Goal: Transaction & Acquisition: Purchase product/service

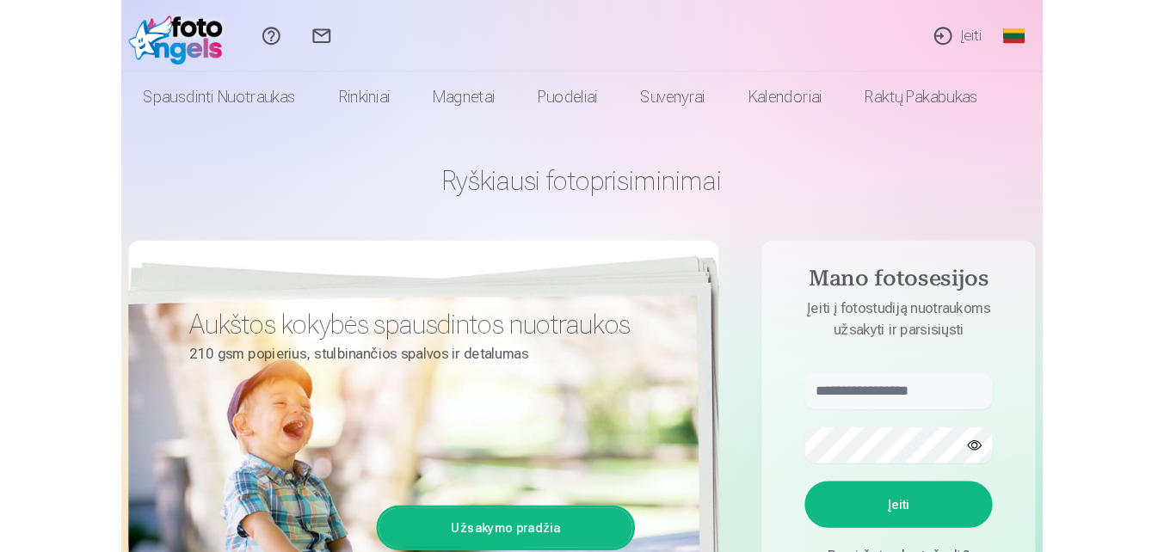
scroll to position [86, 0]
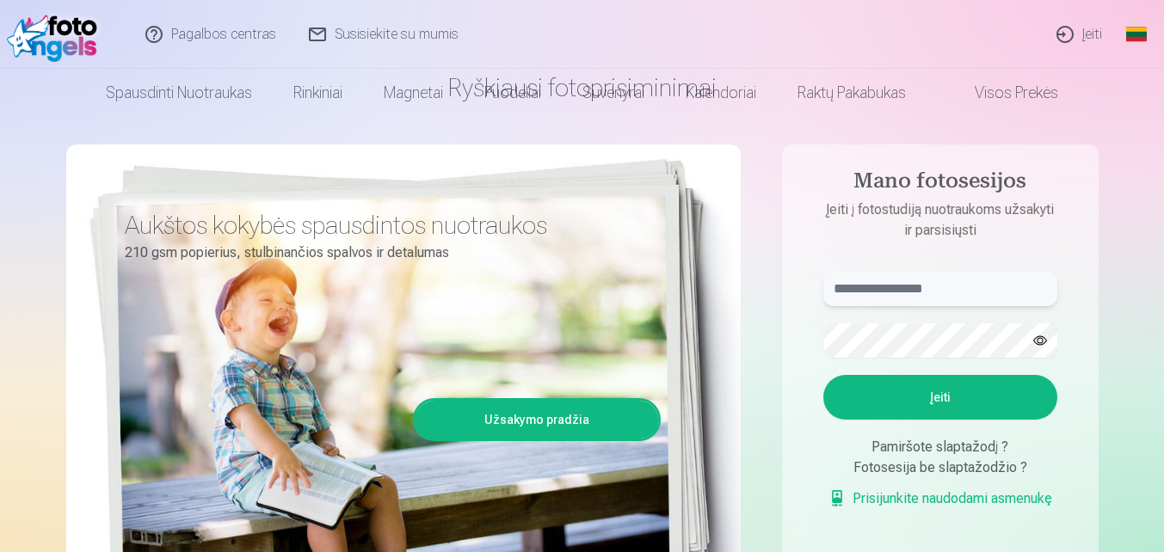
type input "**********"
click at [881, 407] on button "Įeiti" at bounding box center [940, 397] width 234 height 45
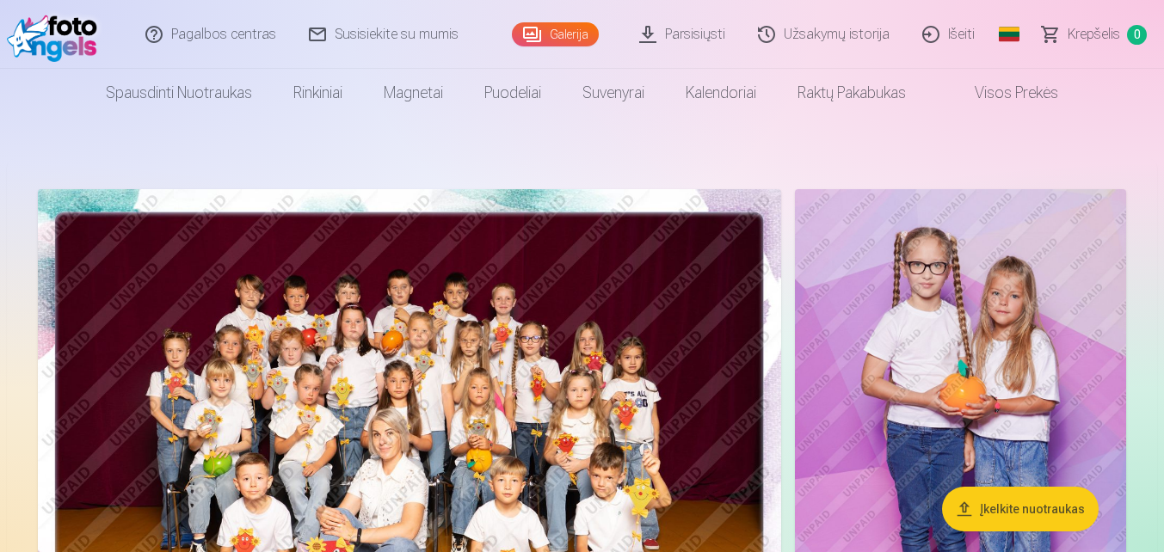
scroll to position [86, 0]
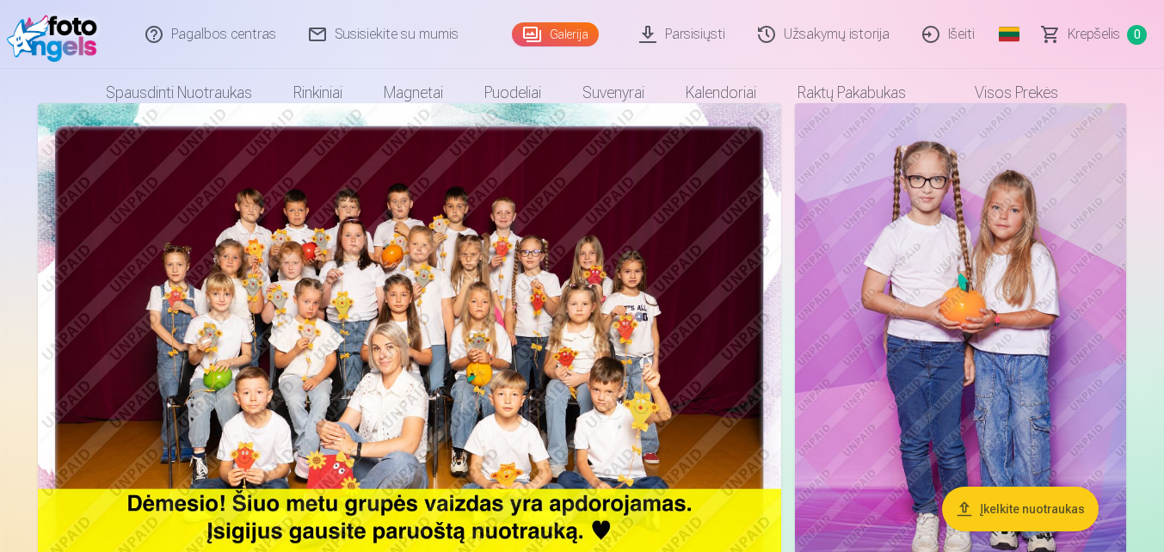
click at [712, 37] on link "Parsisiųsti" at bounding box center [682, 34] width 119 height 69
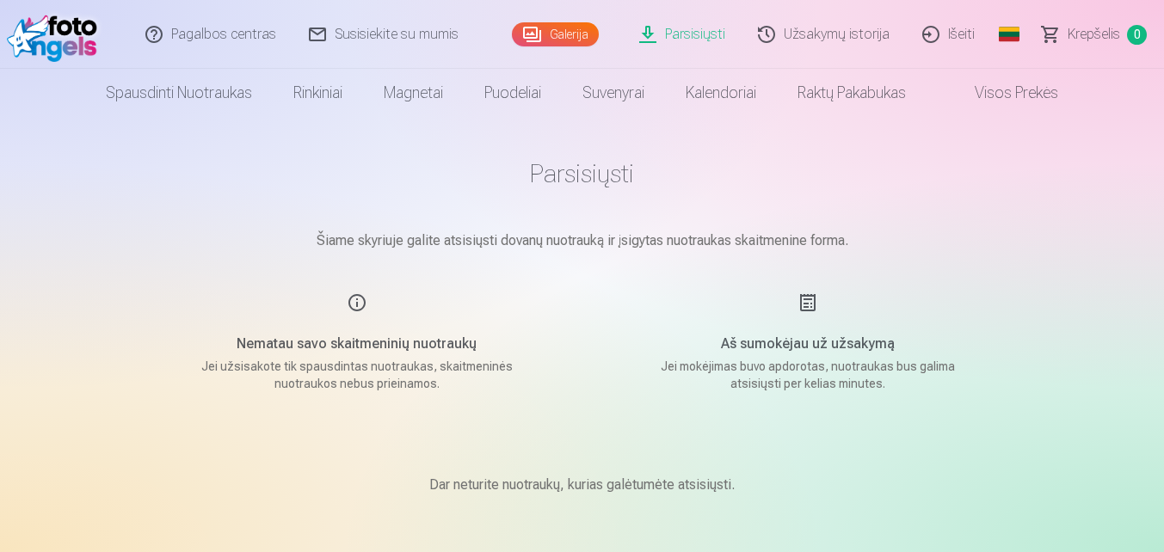
click at [556, 39] on link "Galerija" at bounding box center [555, 34] width 87 height 24
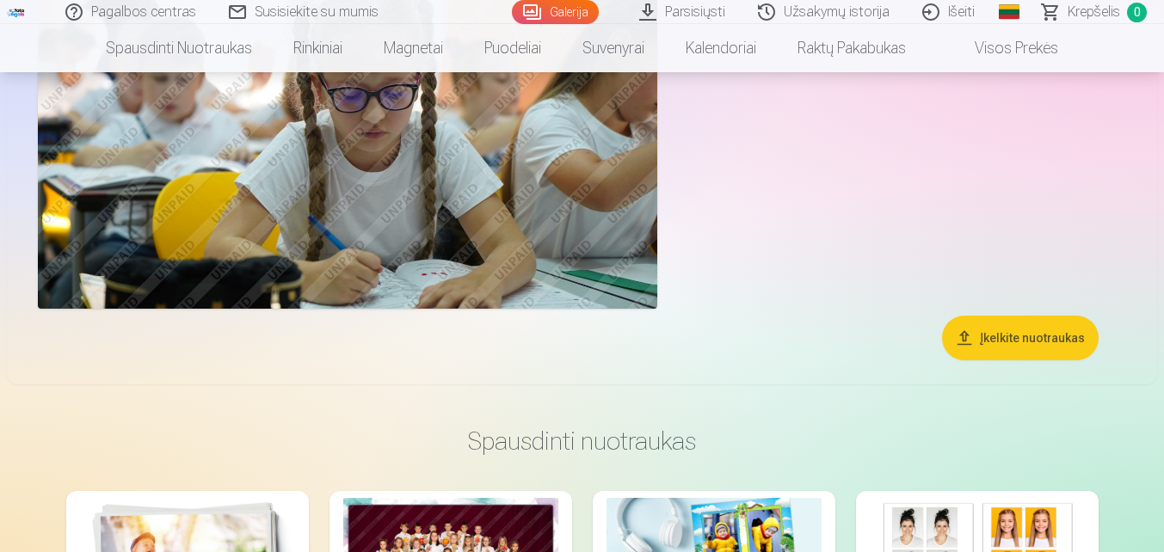
scroll to position [4644, 0]
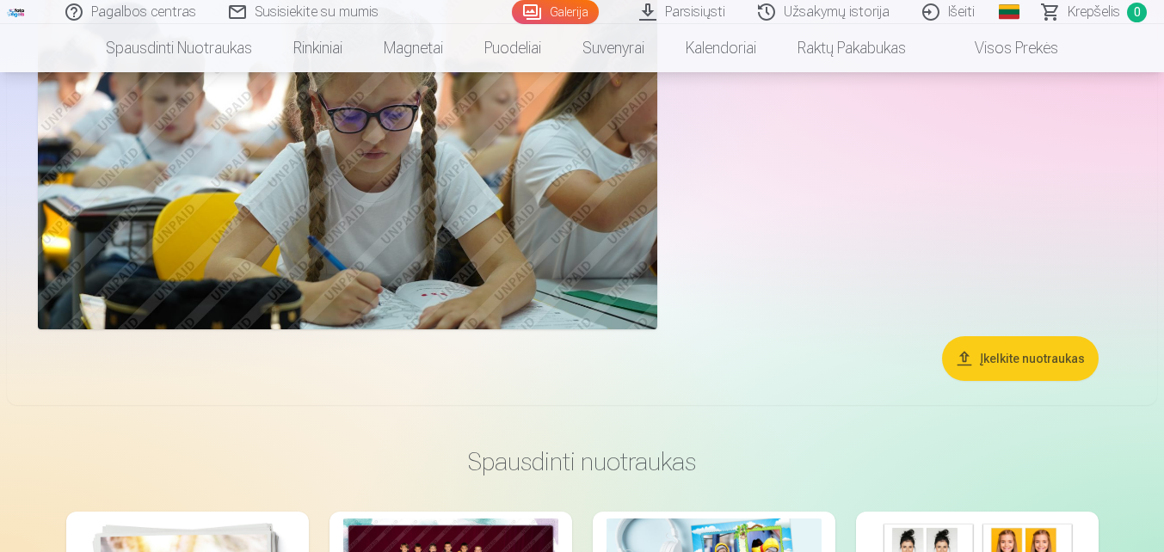
click at [1020, 45] on link "Visos prekės" at bounding box center [1002, 48] width 152 height 48
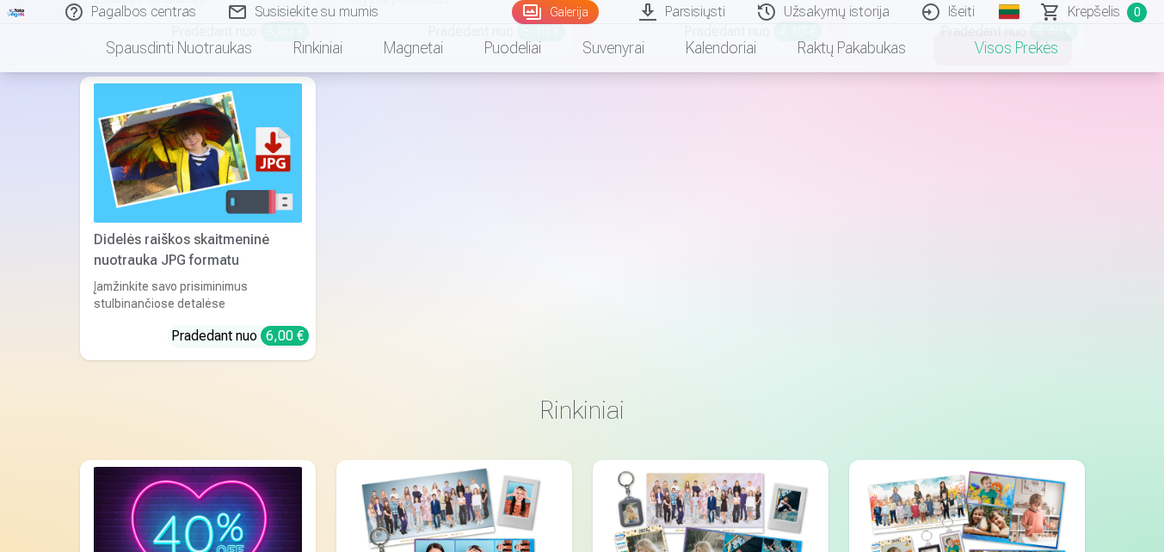
scroll to position [430, 0]
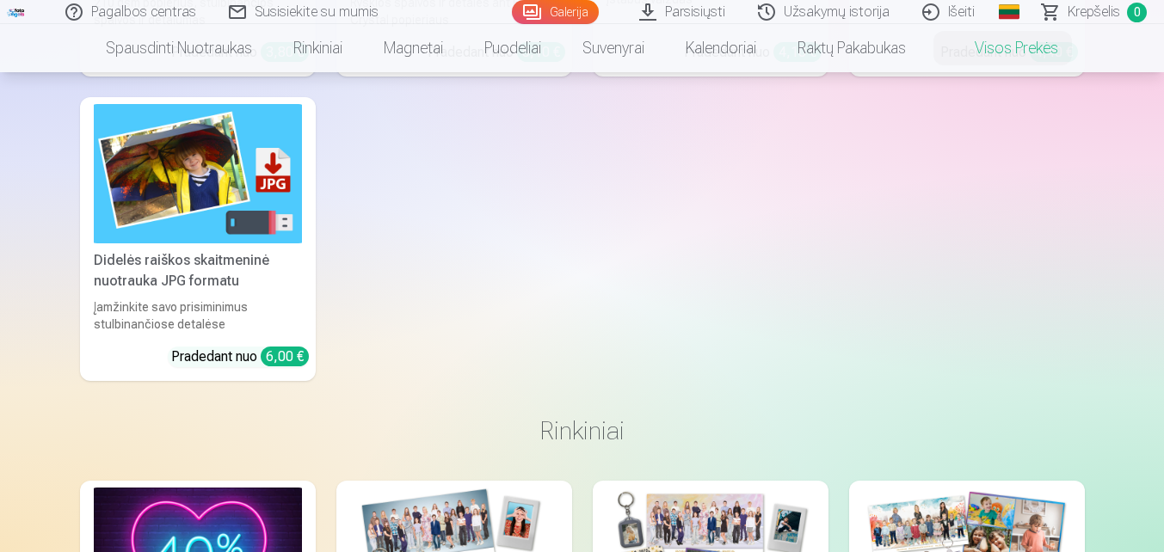
click at [272, 183] on img at bounding box center [198, 173] width 208 height 138
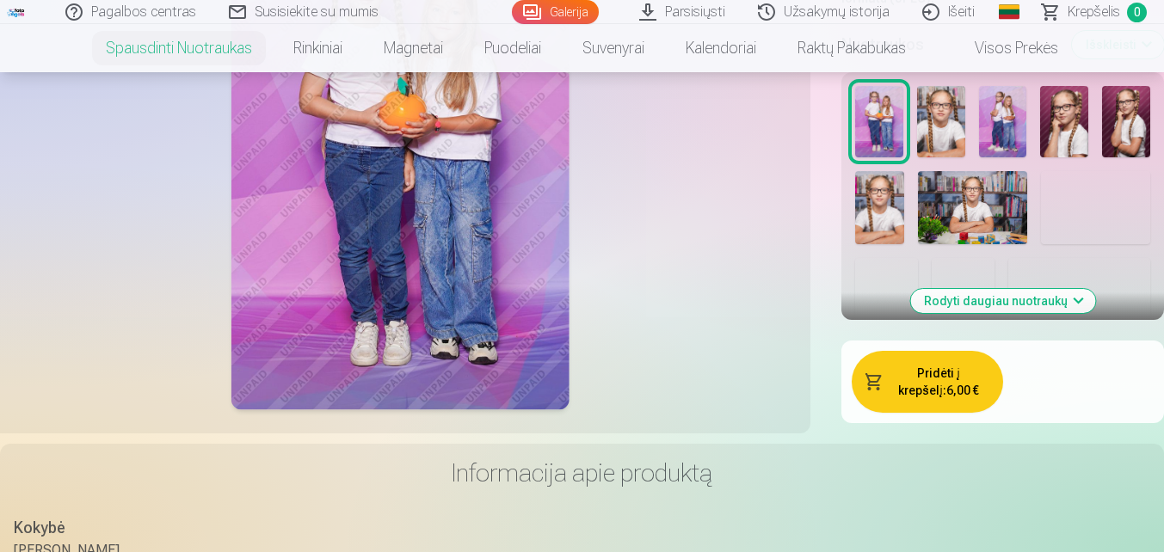
scroll to position [602, 0]
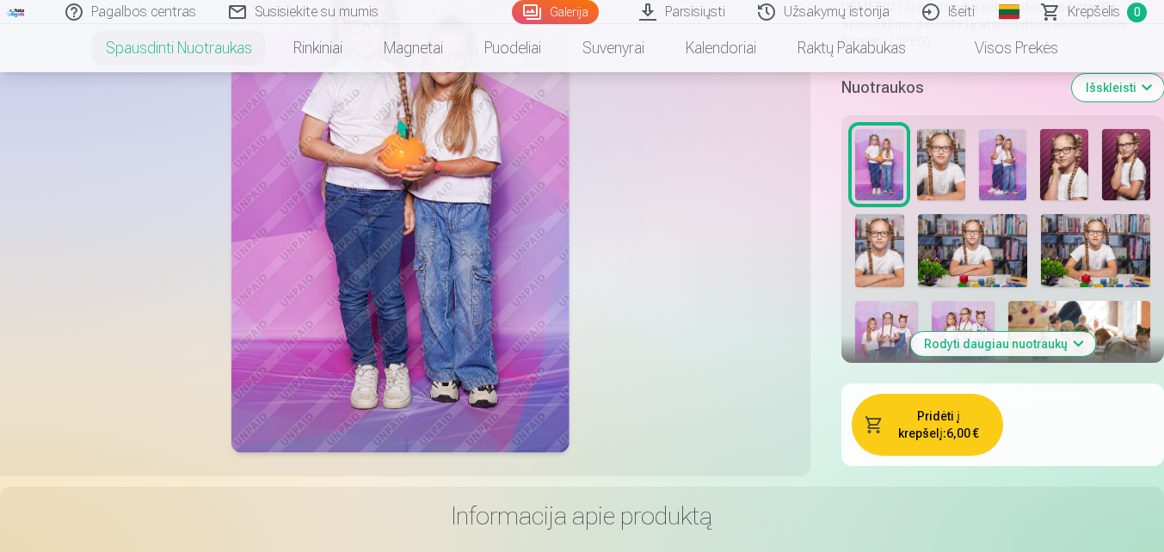
click at [1038, 335] on button "Rodyti daugiau nuotraukų" at bounding box center [1002, 344] width 185 height 24
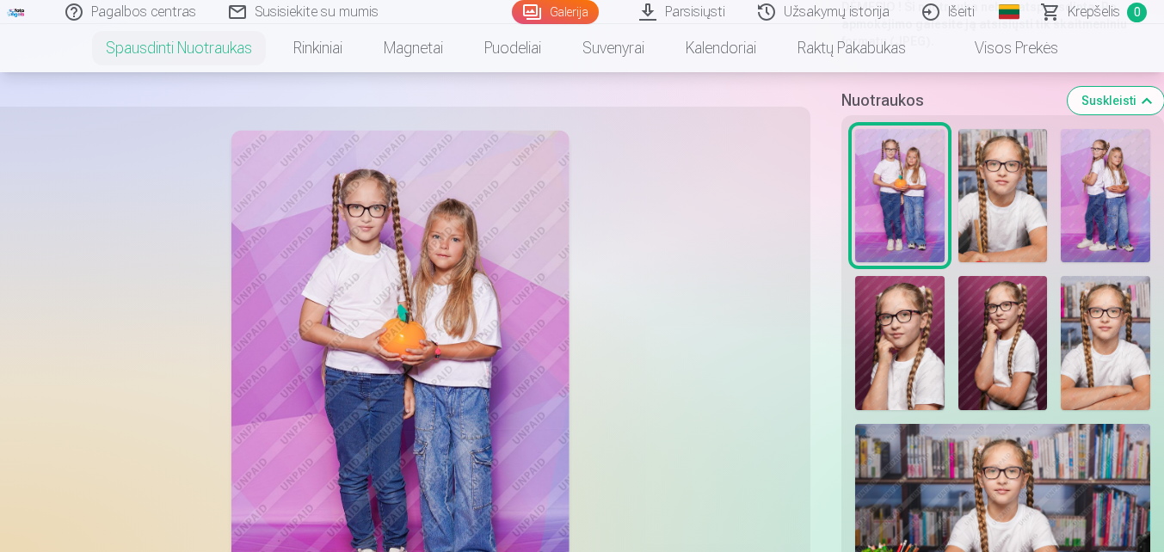
click at [931, 187] on img at bounding box center [899, 196] width 89 height 134
click at [995, 189] on img at bounding box center [1002, 195] width 89 height 133
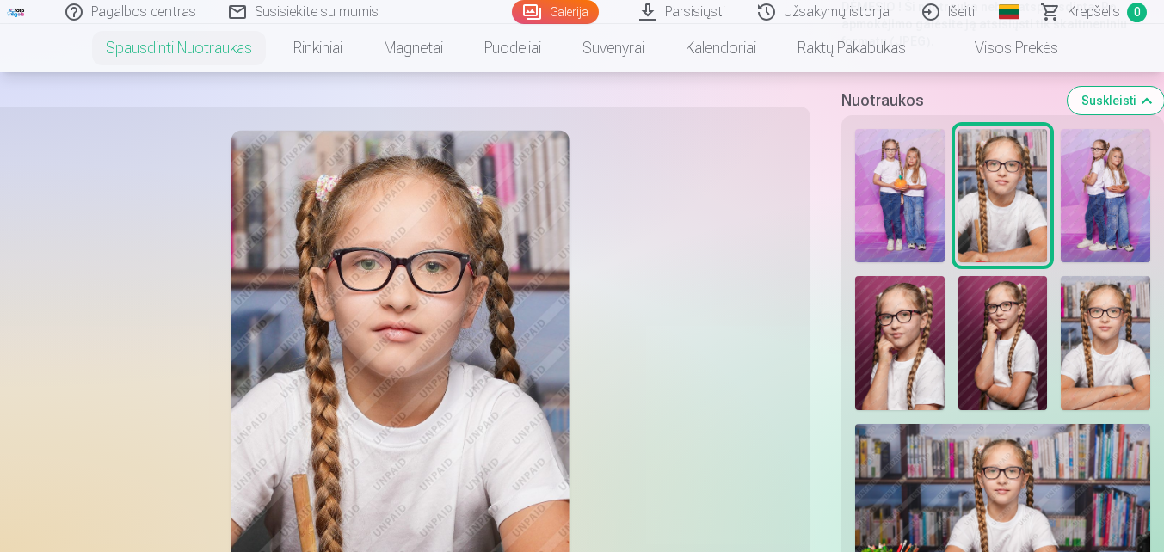
click at [1109, 213] on img at bounding box center [1104, 196] width 89 height 134
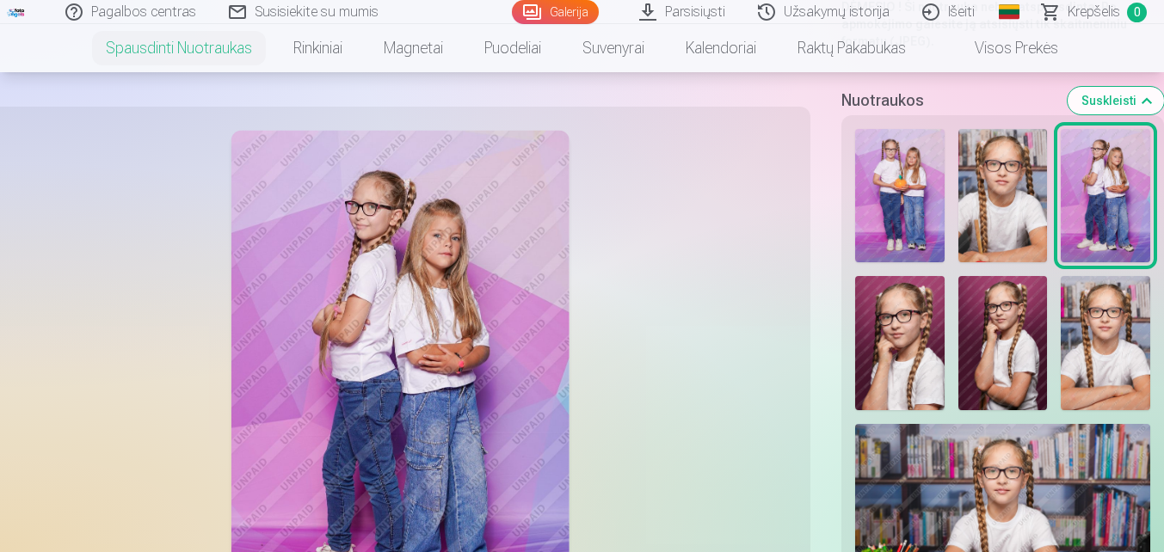
click at [913, 189] on img at bounding box center [899, 196] width 89 height 134
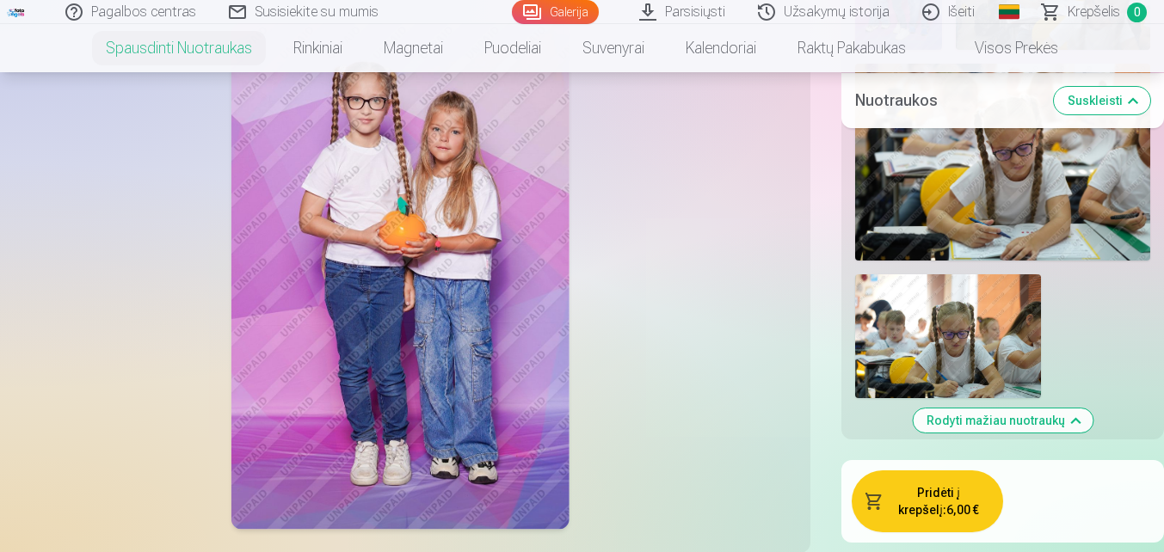
scroll to position [1462, 0]
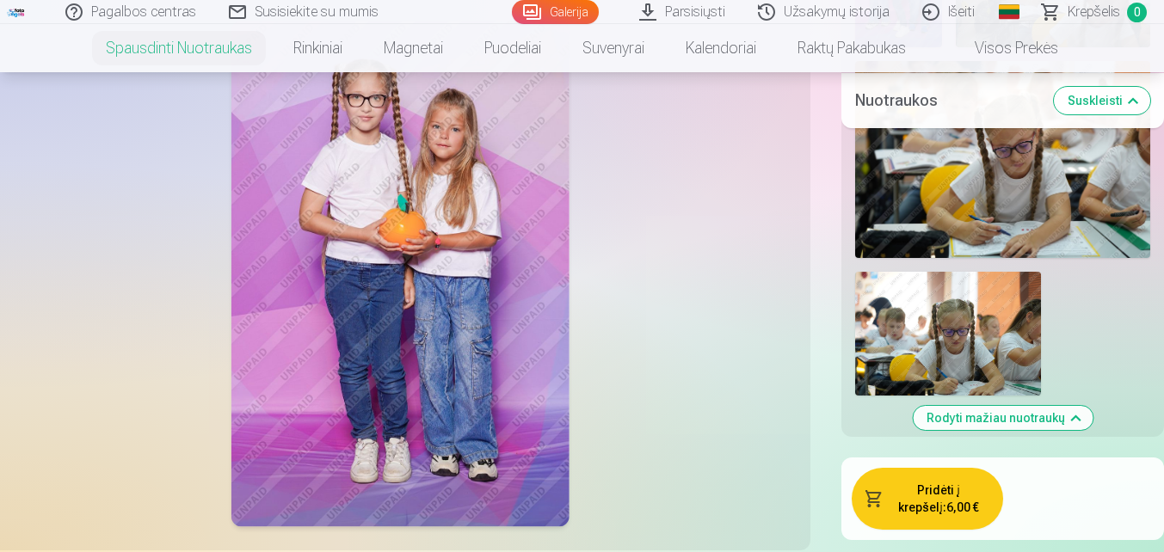
click at [941, 479] on button "Pridėti į krepšelį : 6,00 €" at bounding box center [926, 499] width 151 height 62
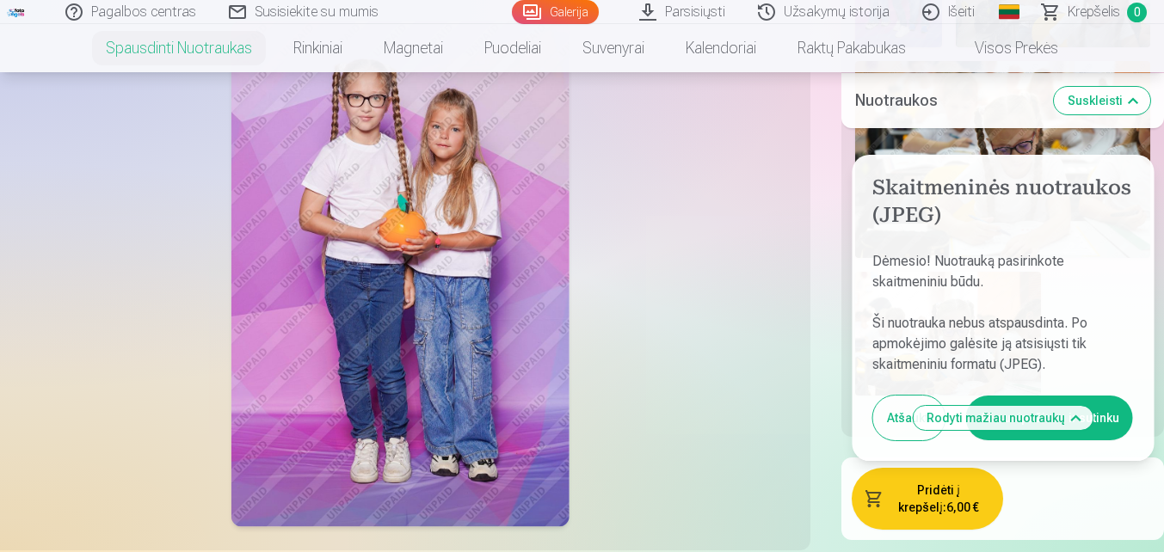
click at [1111, 396] on button "Aš susipažinau ir sutinku" at bounding box center [1049, 418] width 167 height 45
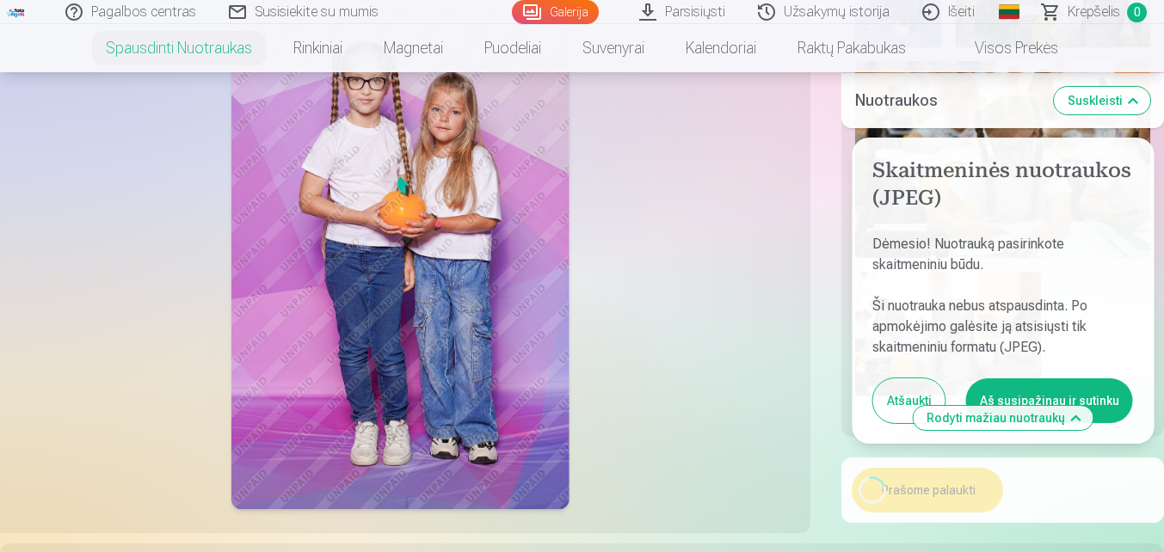
scroll to position [1471, 0]
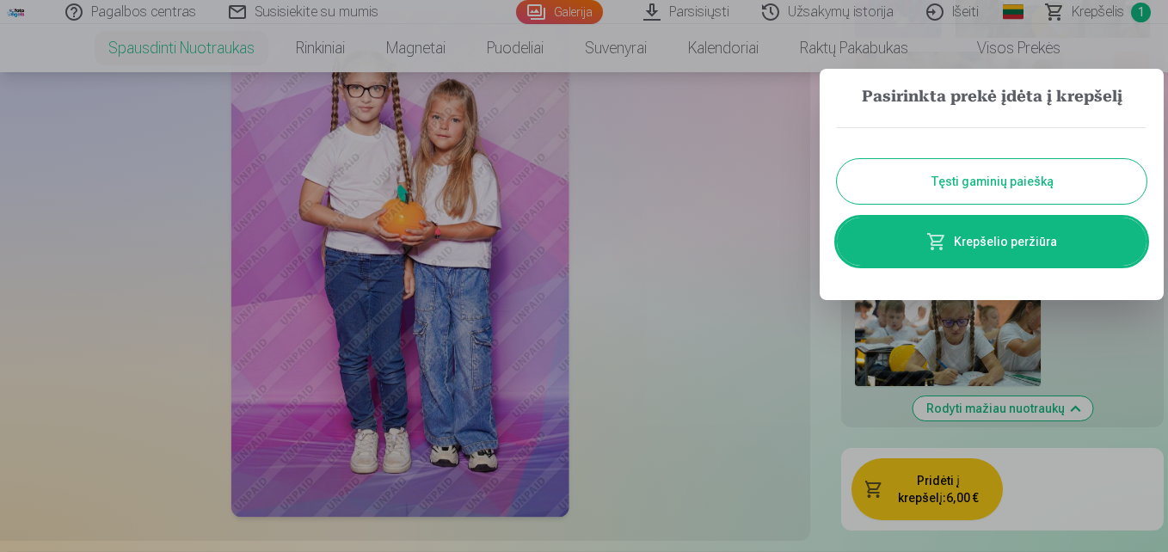
click at [1052, 178] on button "Tęsti gaminių paiešką" at bounding box center [992, 181] width 310 height 45
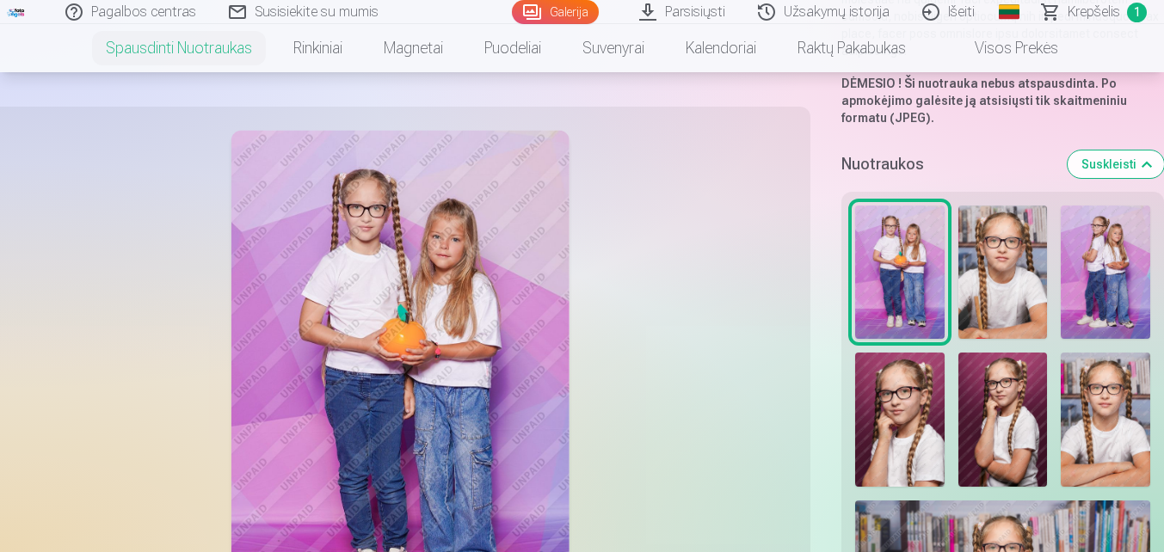
click at [1012, 279] on img at bounding box center [1002, 272] width 89 height 133
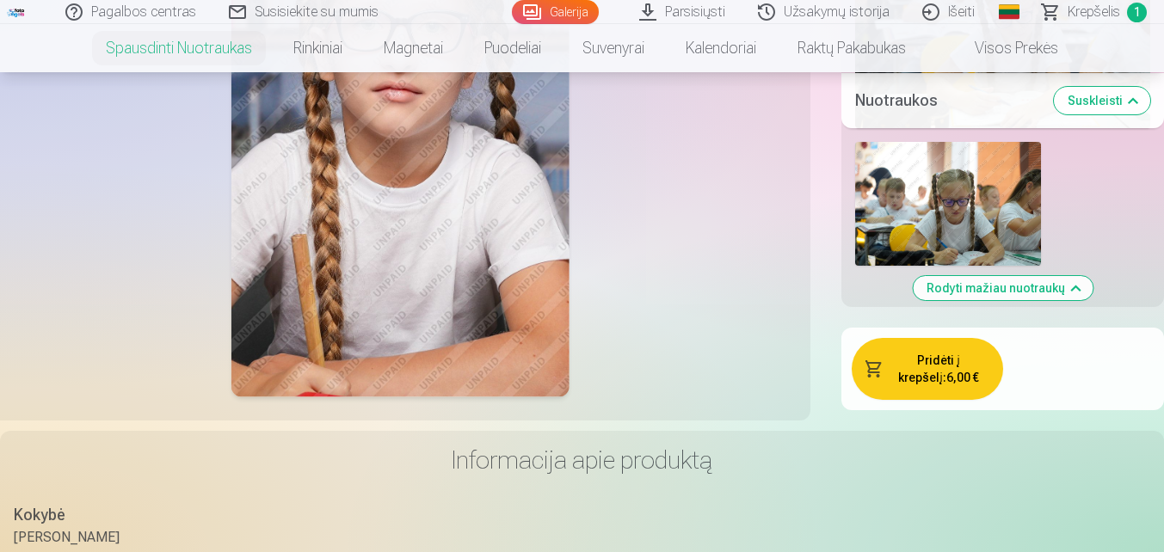
scroll to position [1729, 0]
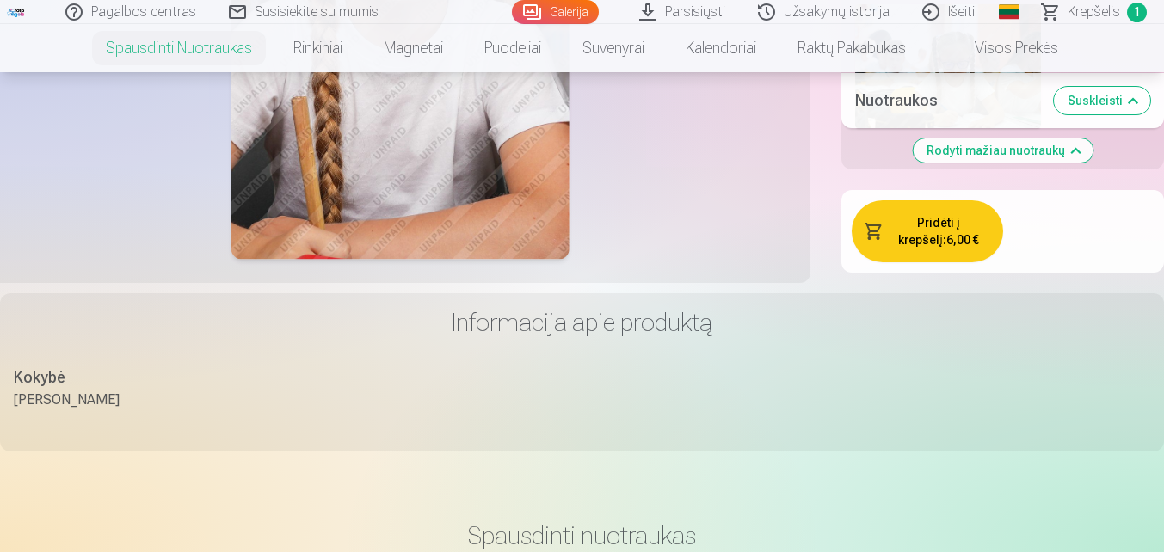
click at [971, 218] on button "Pridėti į krepšelį : 6,00 €" at bounding box center [926, 231] width 151 height 62
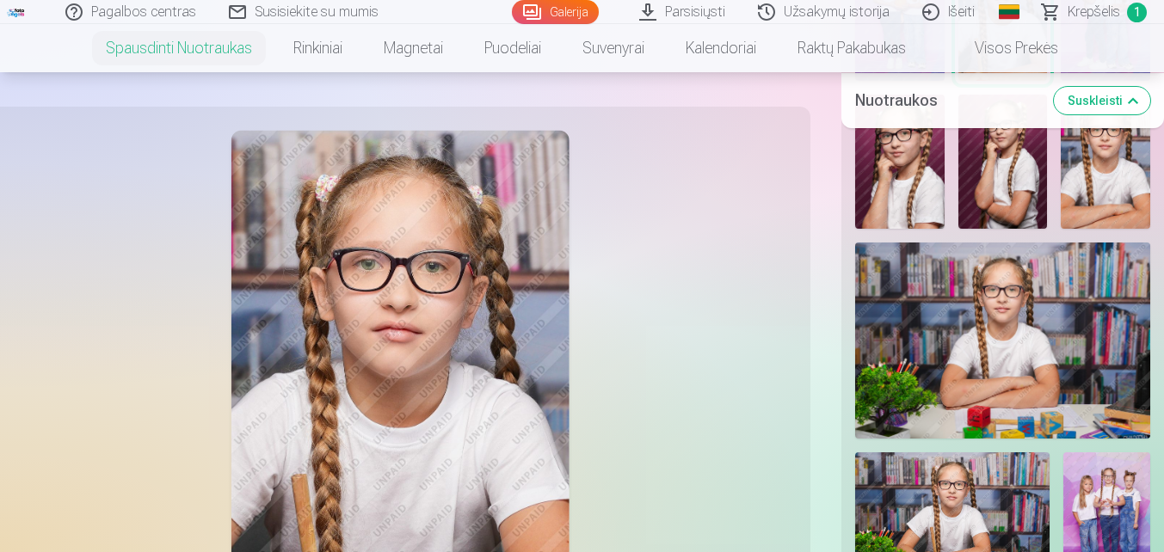
scroll to position [439, 0]
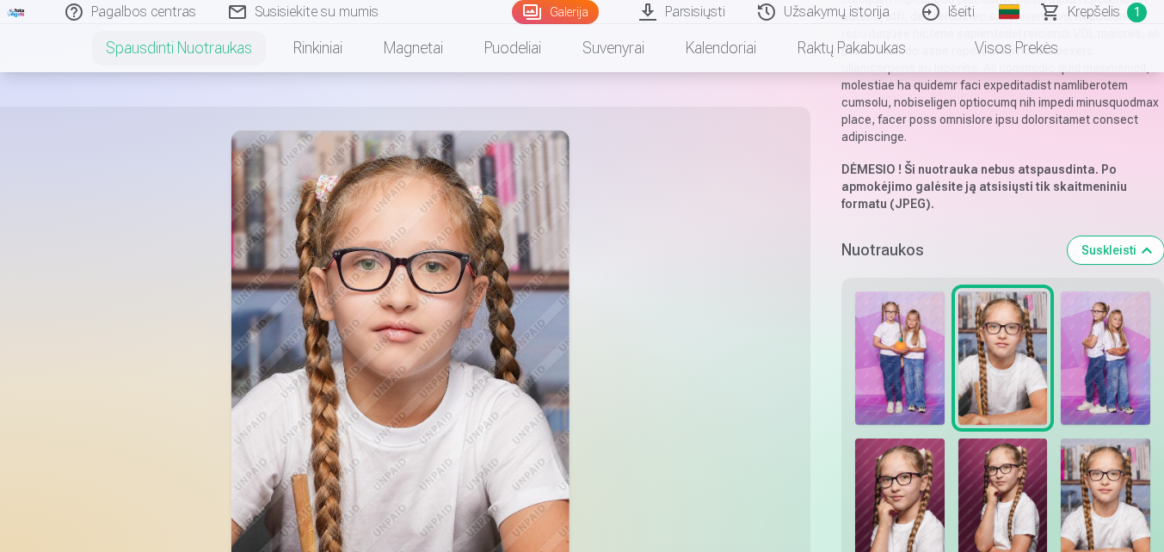
click at [1121, 324] on img at bounding box center [1104, 359] width 89 height 134
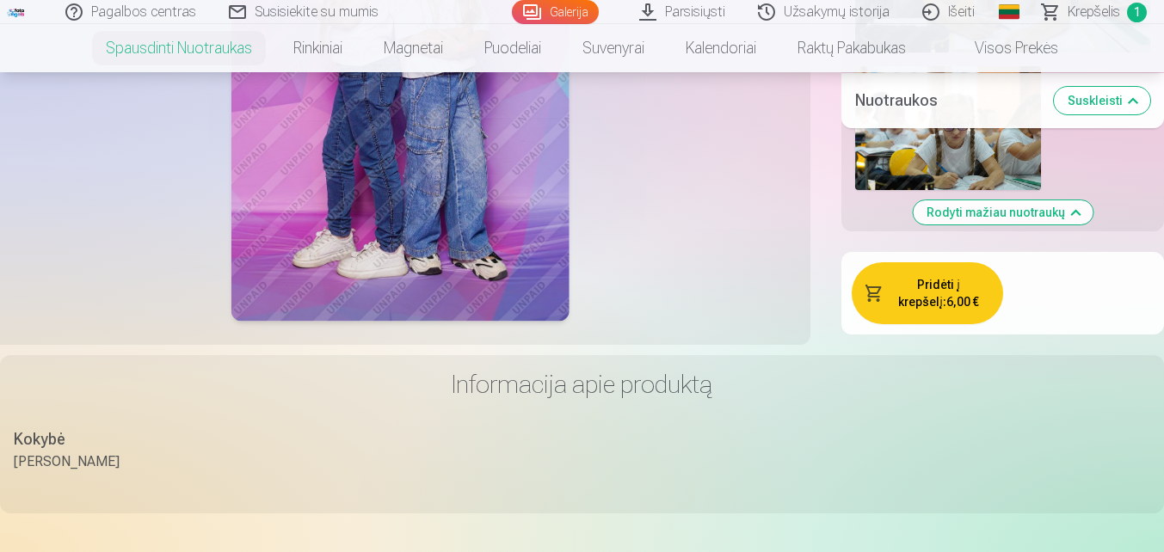
click at [944, 287] on button "Pridėti į krepšelį : 6,00 €" at bounding box center [926, 293] width 151 height 62
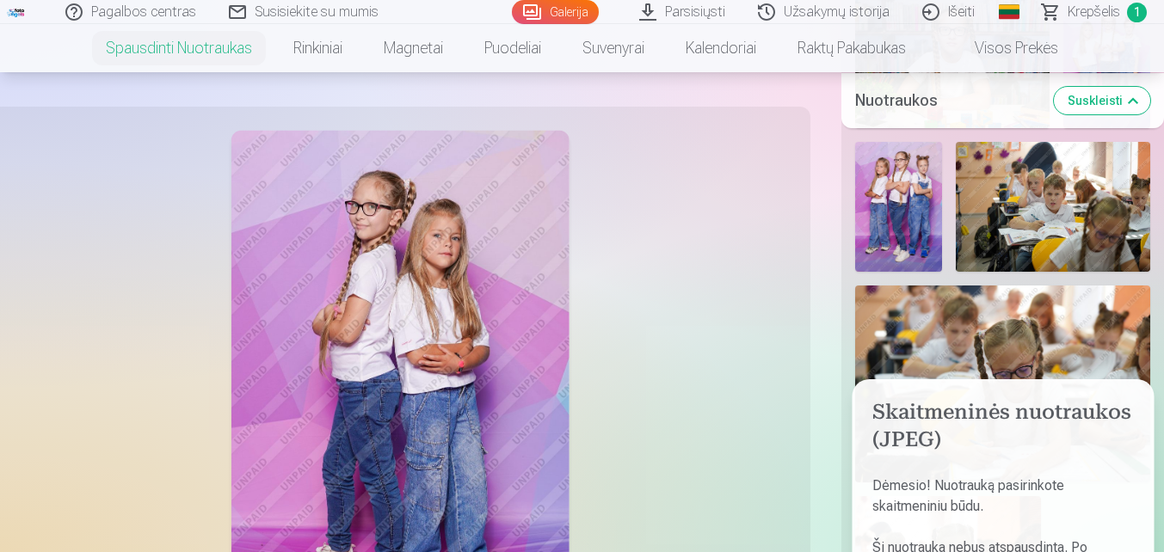
scroll to position [808, 0]
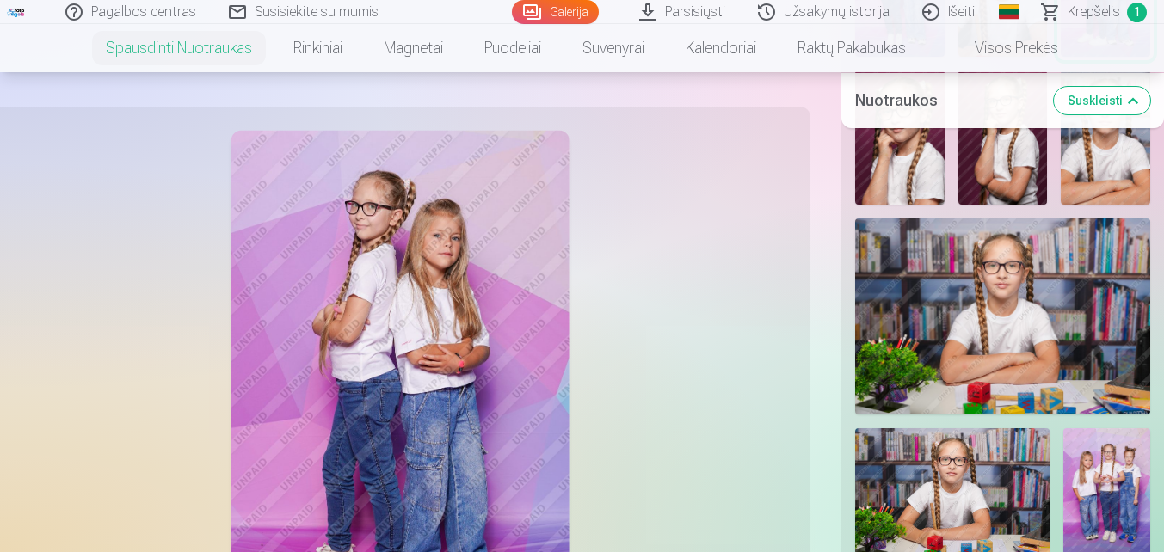
click at [688, 8] on link "Parsisiųsti" at bounding box center [682, 12] width 119 height 24
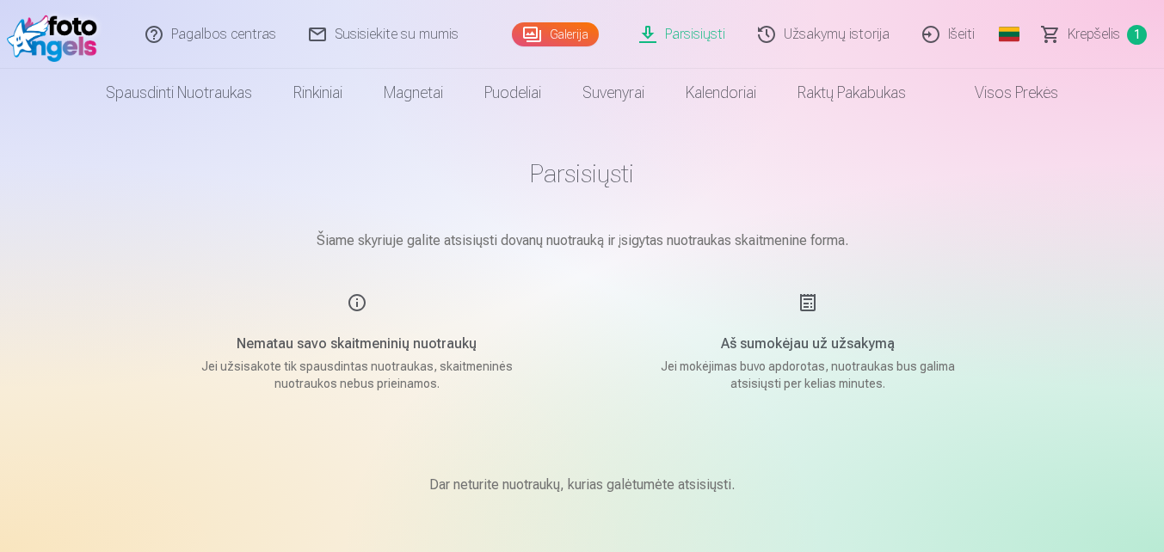
click at [851, 48] on link "Užsakymų istorija" at bounding box center [824, 34] width 164 height 69
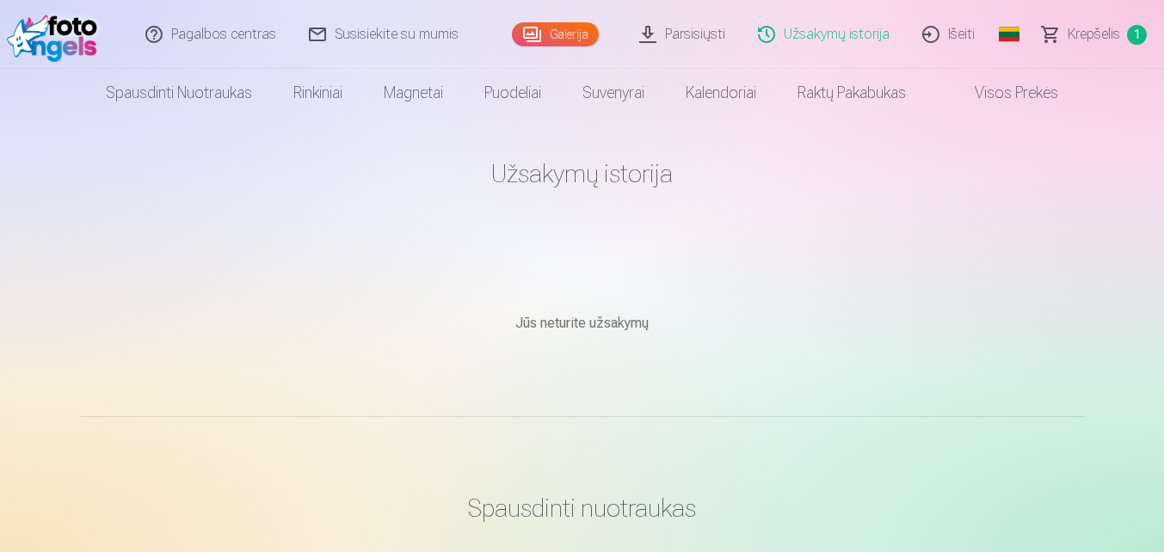
click at [546, 35] on link "Galerija" at bounding box center [555, 34] width 87 height 24
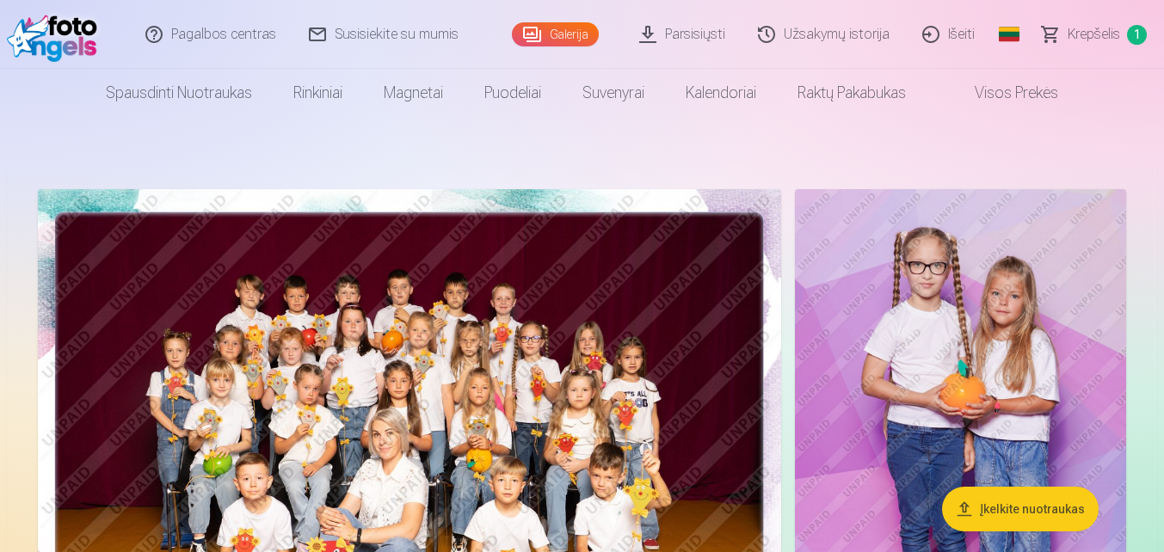
click at [1030, 89] on link "Visos prekės" at bounding box center [1002, 93] width 152 height 48
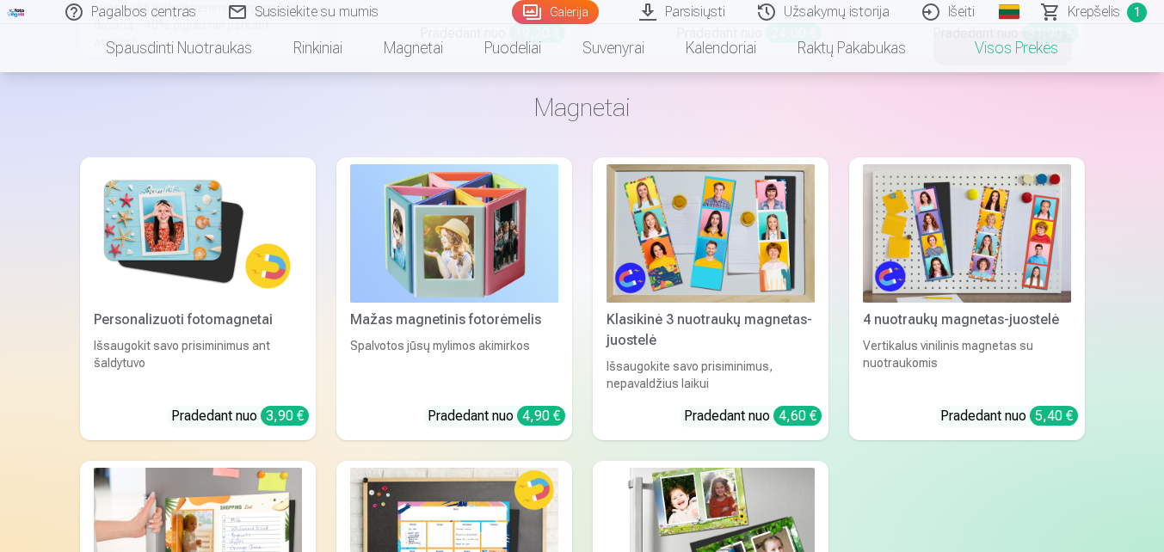
scroll to position [1204, 0]
click at [489, 205] on img at bounding box center [454, 234] width 208 height 138
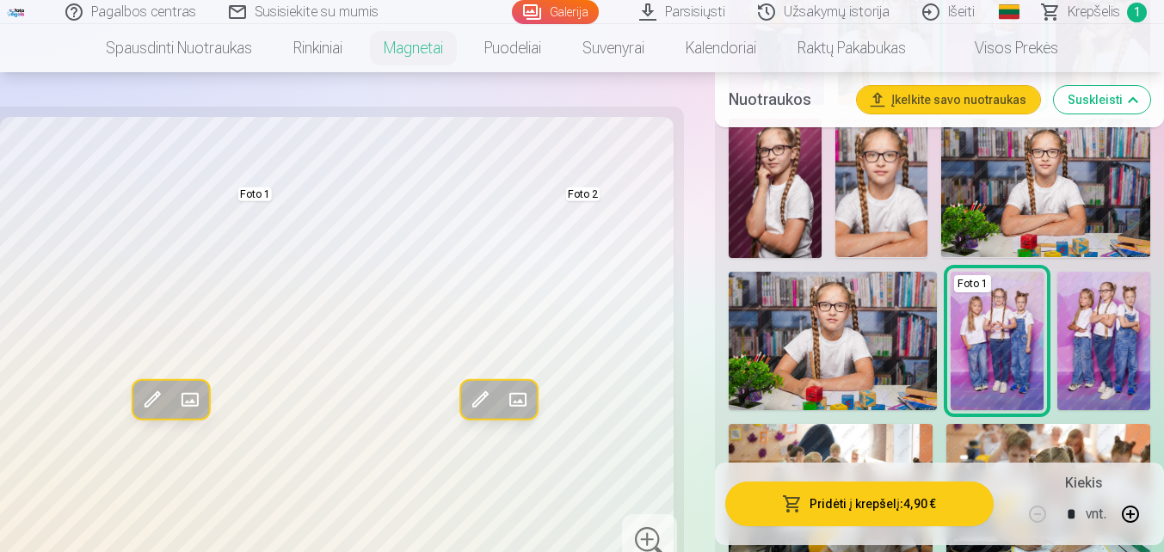
scroll to position [516, 0]
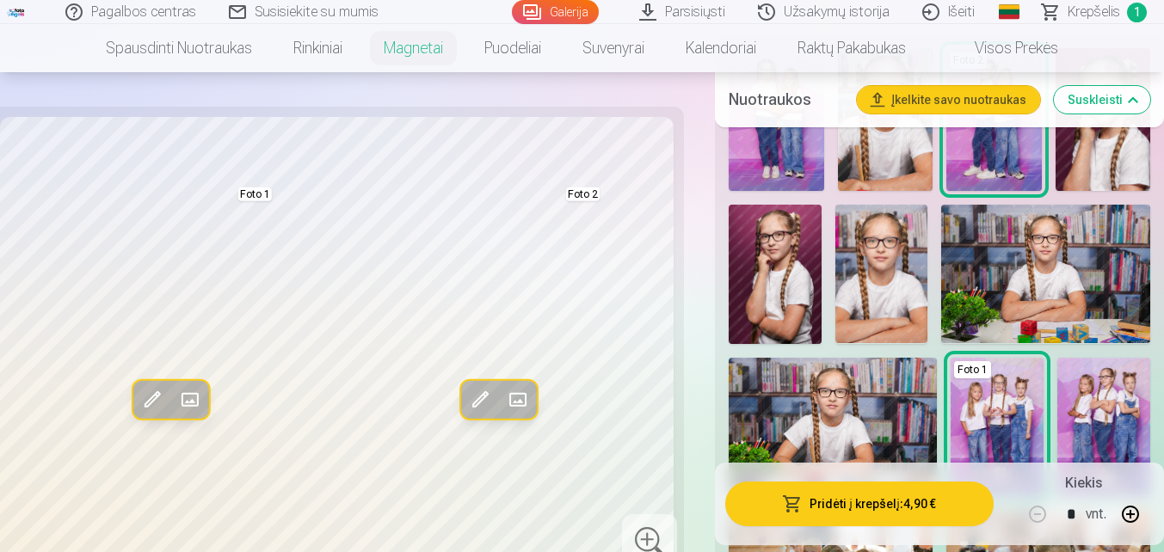
click at [1054, 277] on img at bounding box center [1045, 274] width 209 height 139
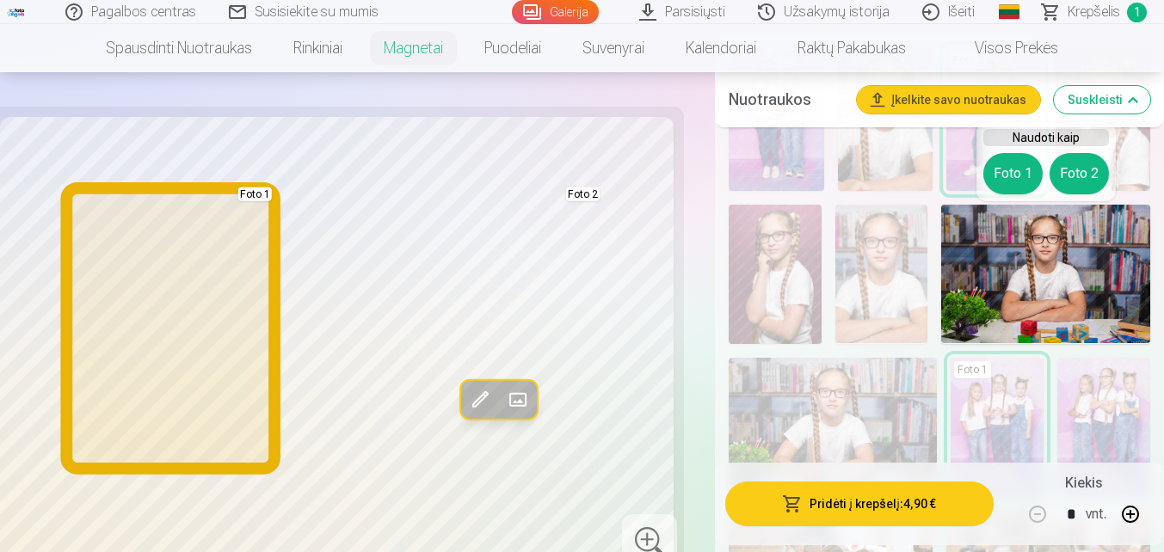
click at [1009, 179] on button "Foto 1" at bounding box center [1012, 173] width 59 height 41
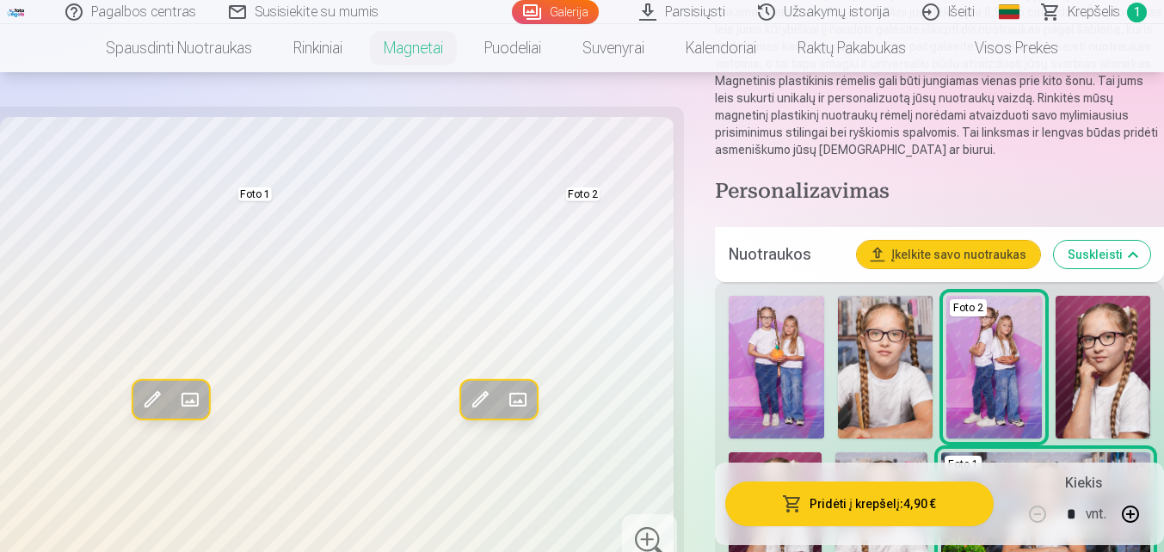
scroll to position [258, 0]
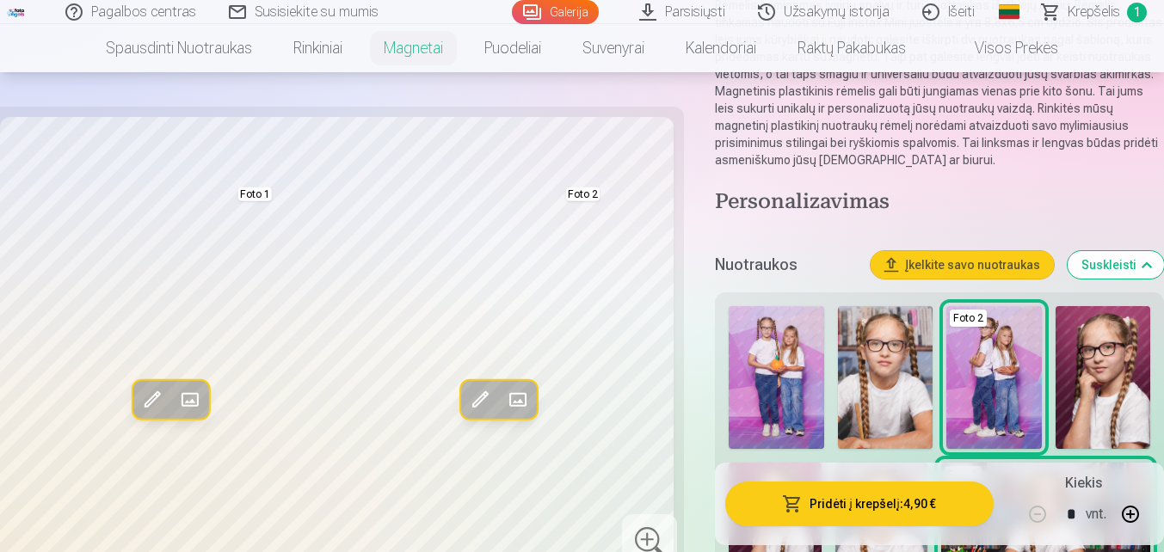
click at [1133, 384] on img at bounding box center [1102, 377] width 95 height 143
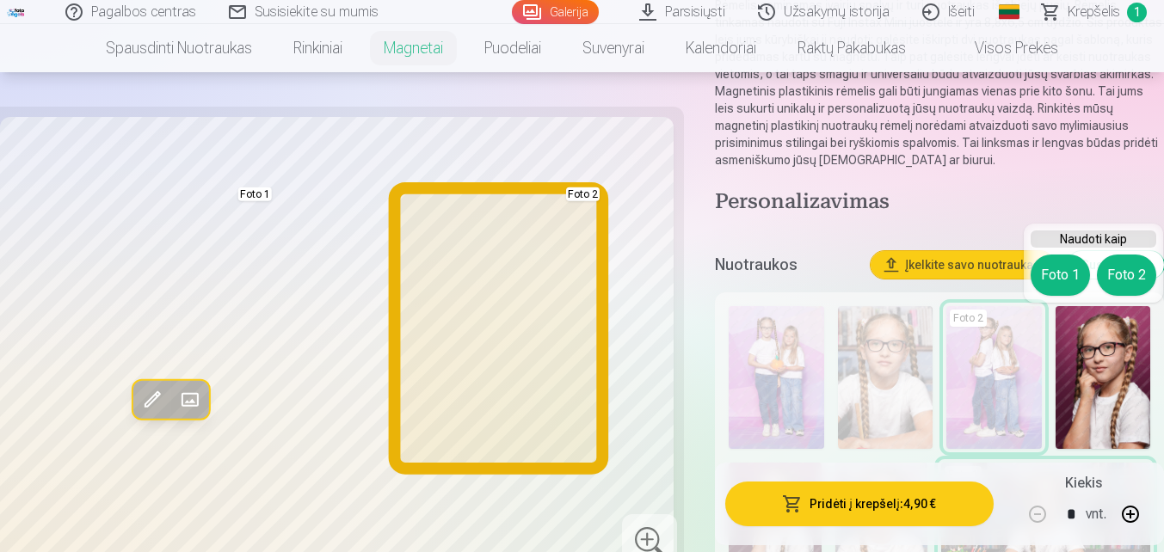
click at [1124, 272] on button "Foto 2" at bounding box center [1125, 275] width 59 height 41
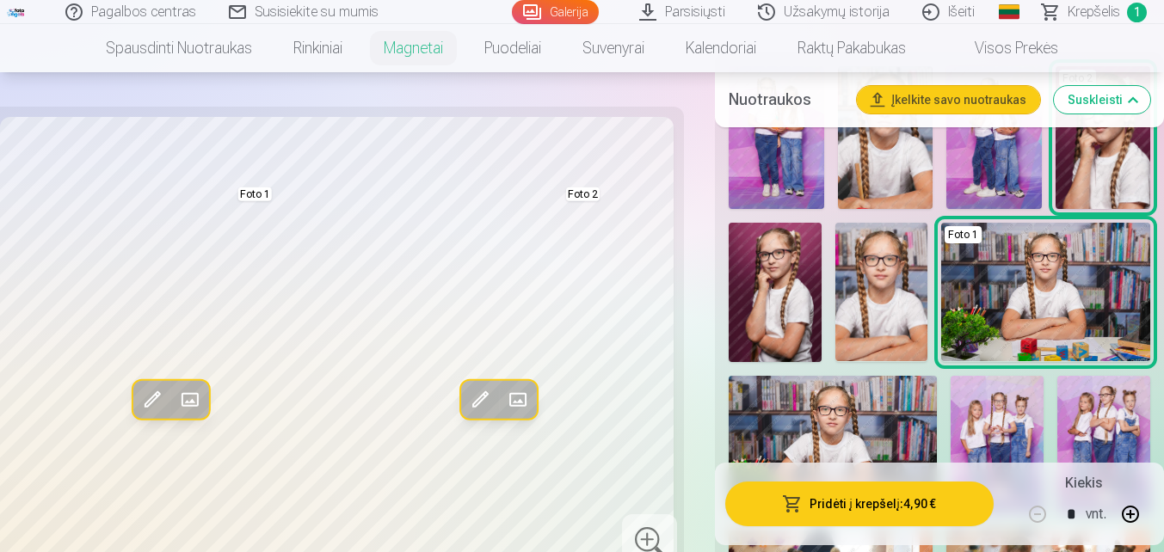
scroll to position [516, 0]
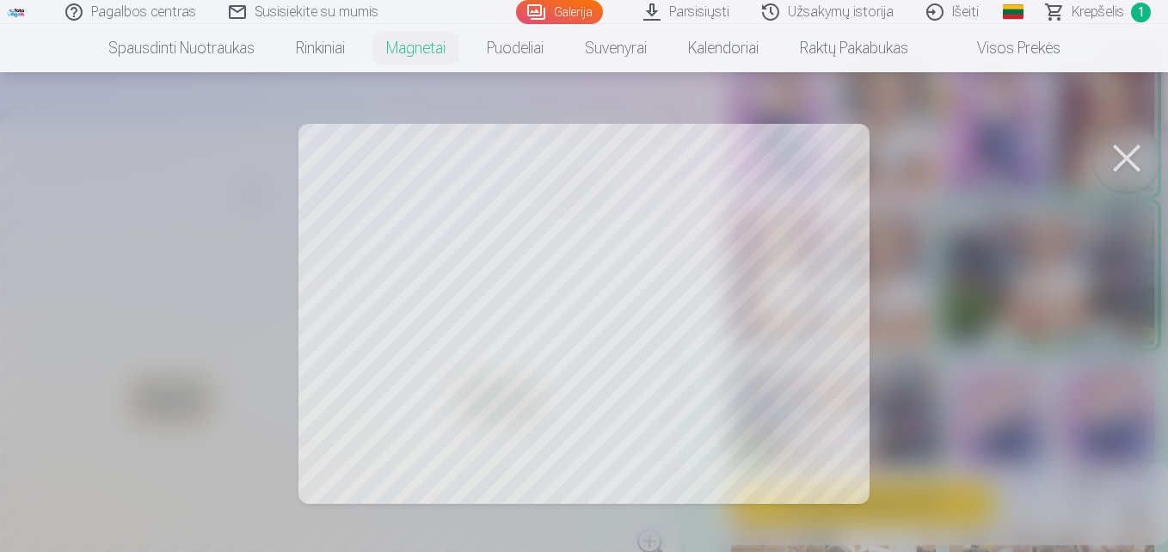
click at [594, 299] on div at bounding box center [584, 276] width 1168 height 552
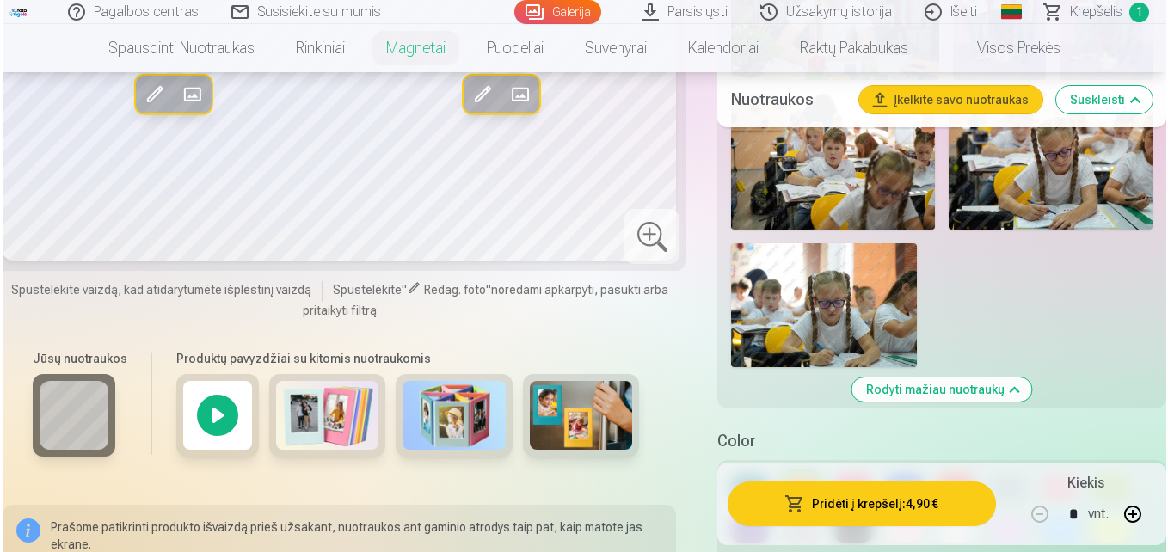
scroll to position [1032, 0]
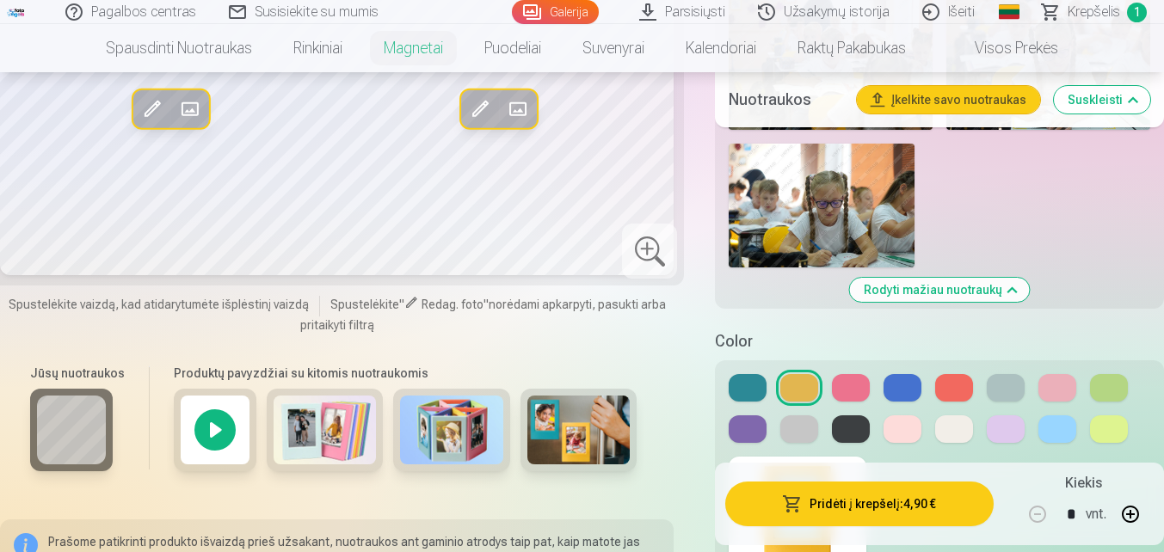
click at [887, 492] on button "Pridėti į krepšelį : 4,90 €" at bounding box center [859, 504] width 268 height 45
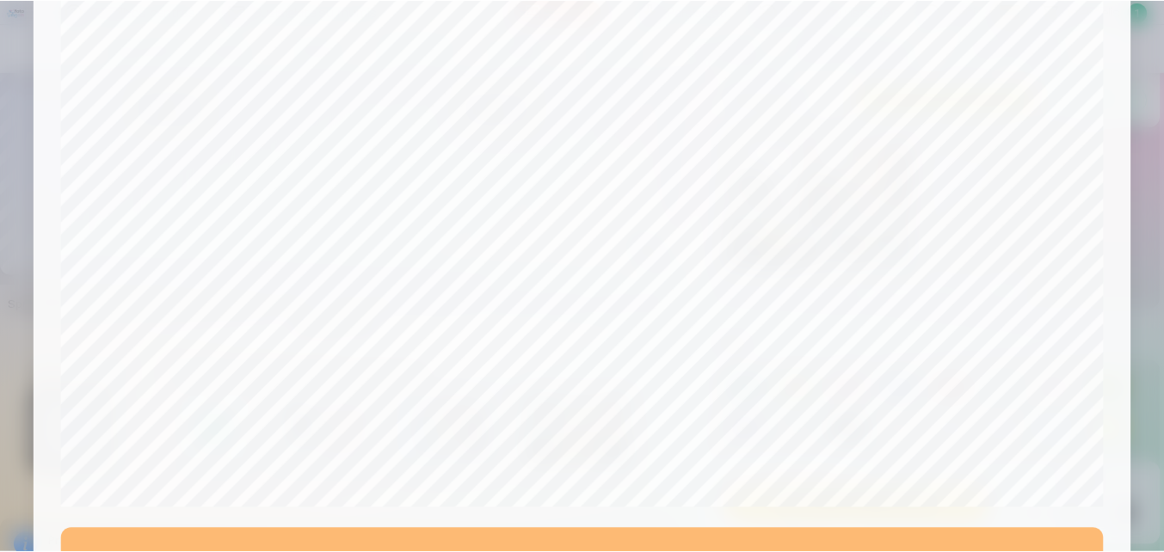
scroll to position [686, 0]
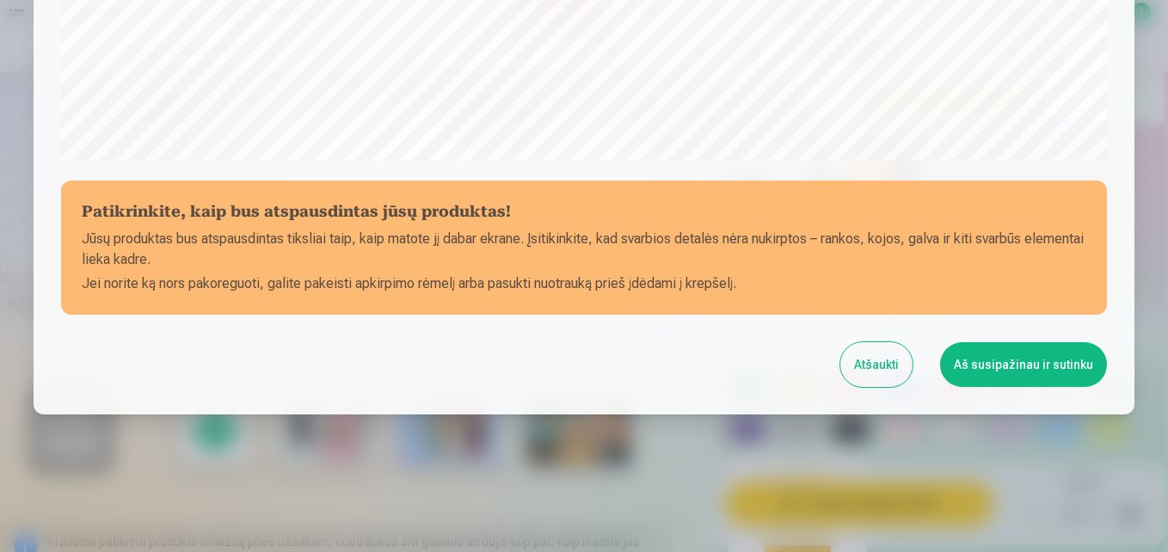
click at [1040, 382] on button "Aš susipažinau ir sutinku" at bounding box center [1023, 364] width 167 height 45
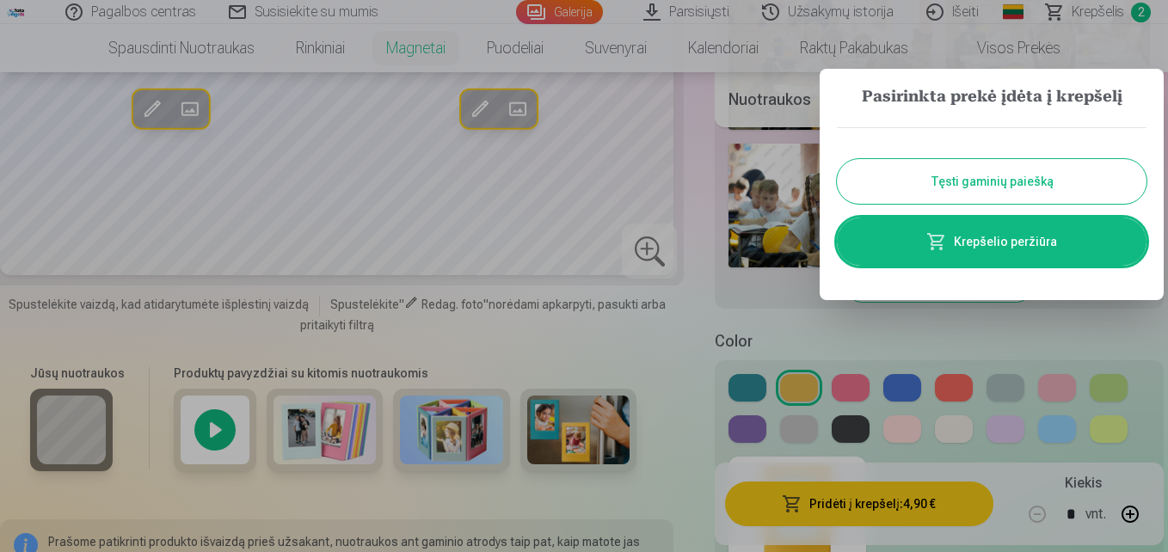
click at [1020, 191] on button "Tęsti gaminių paiešką" at bounding box center [992, 181] width 310 height 45
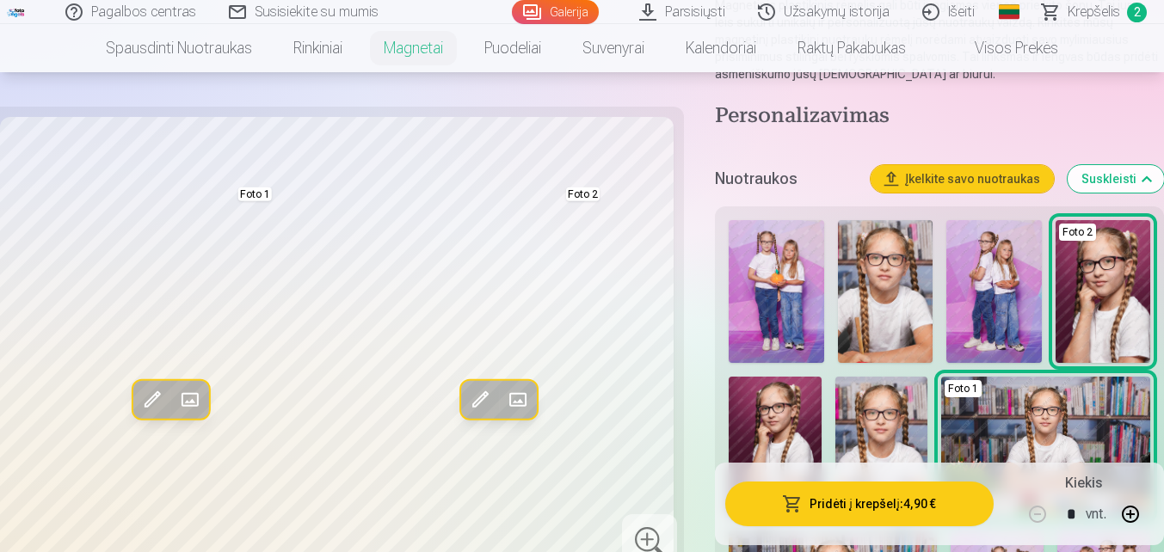
scroll to position [258, 0]
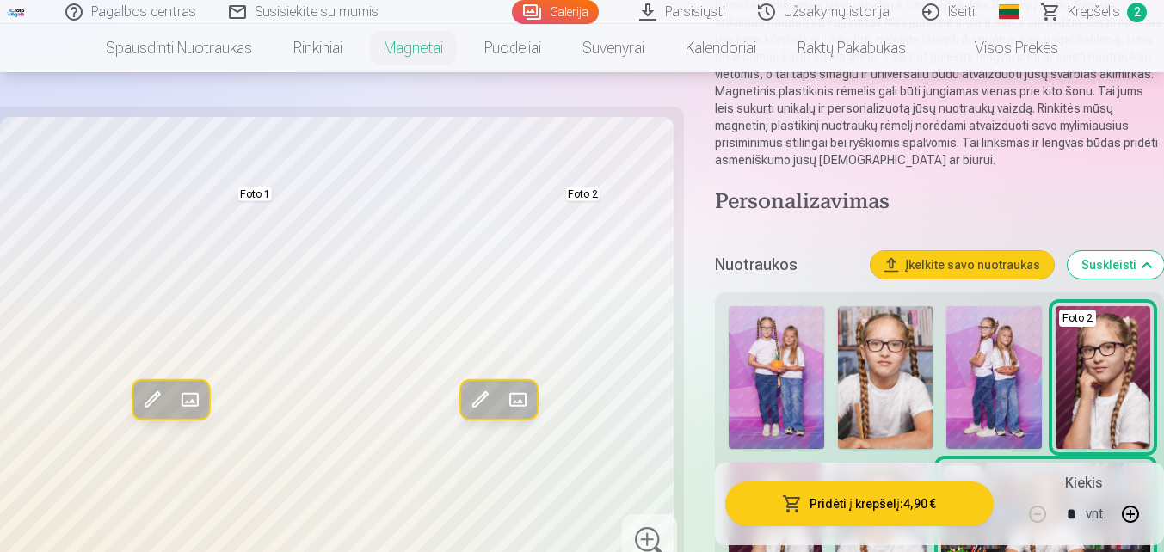
click at [1027, 58] on link "Visos prekės" at bounding box center [1002, 48] width 152 height 48
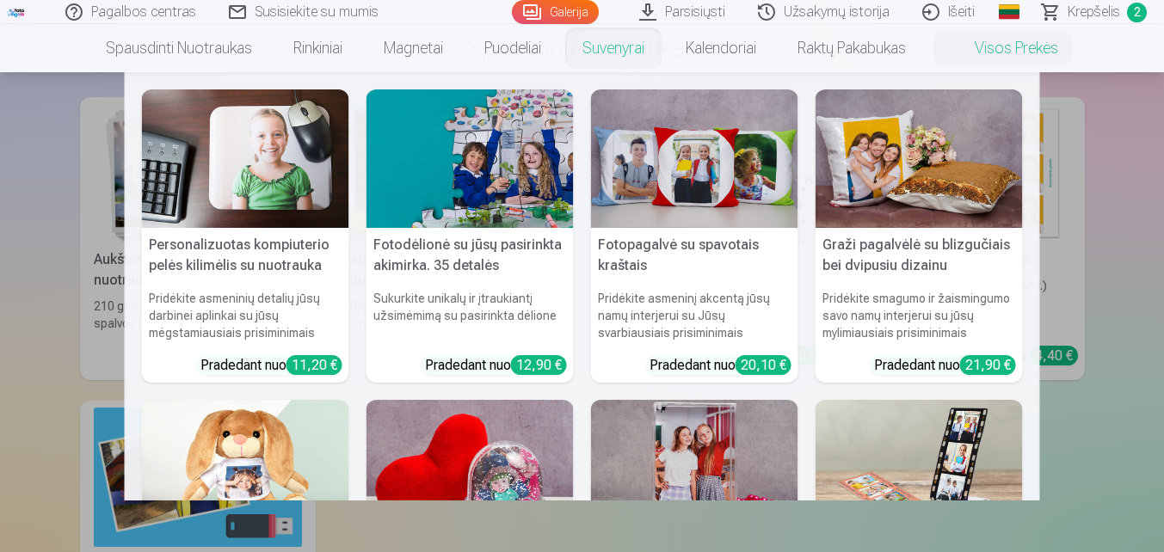
scroll to position [86, 0]
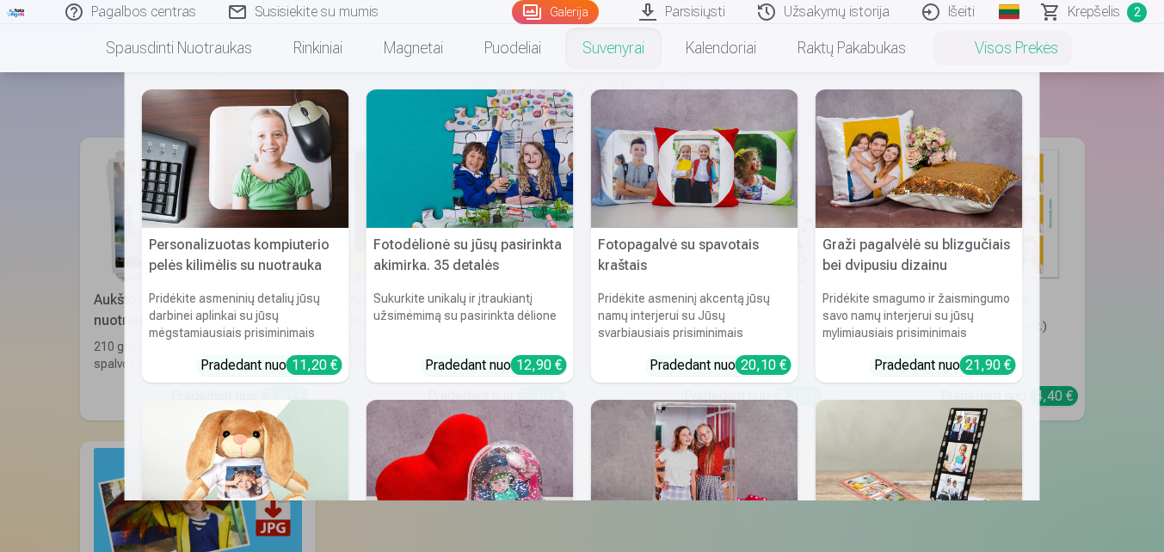
click at [609, 42] on link "Suvenyrai" at bounding box center [613, 48] width 103 height 48
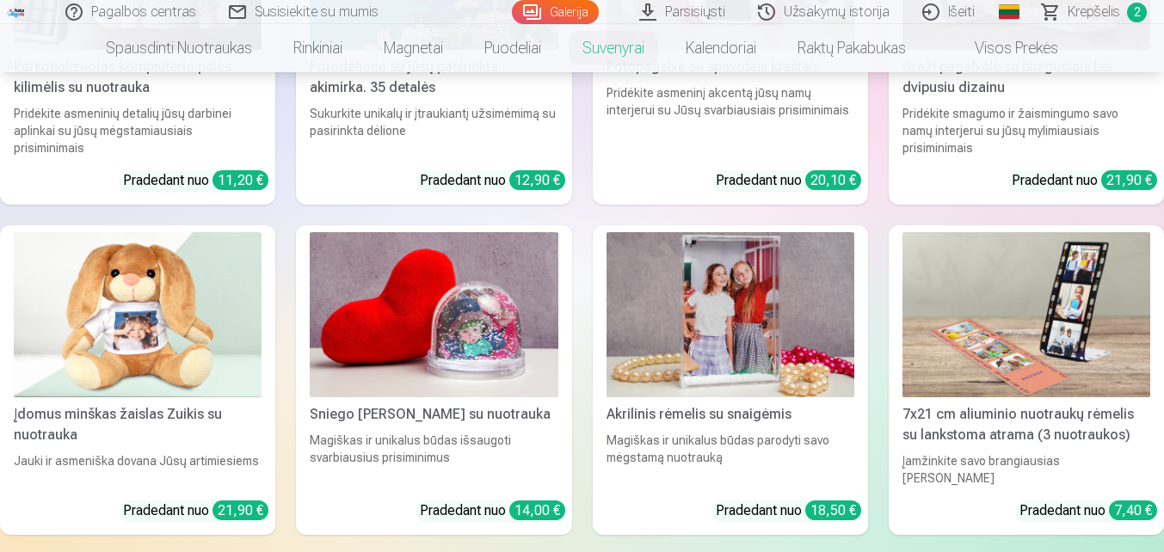
scroll to position [430, 0]
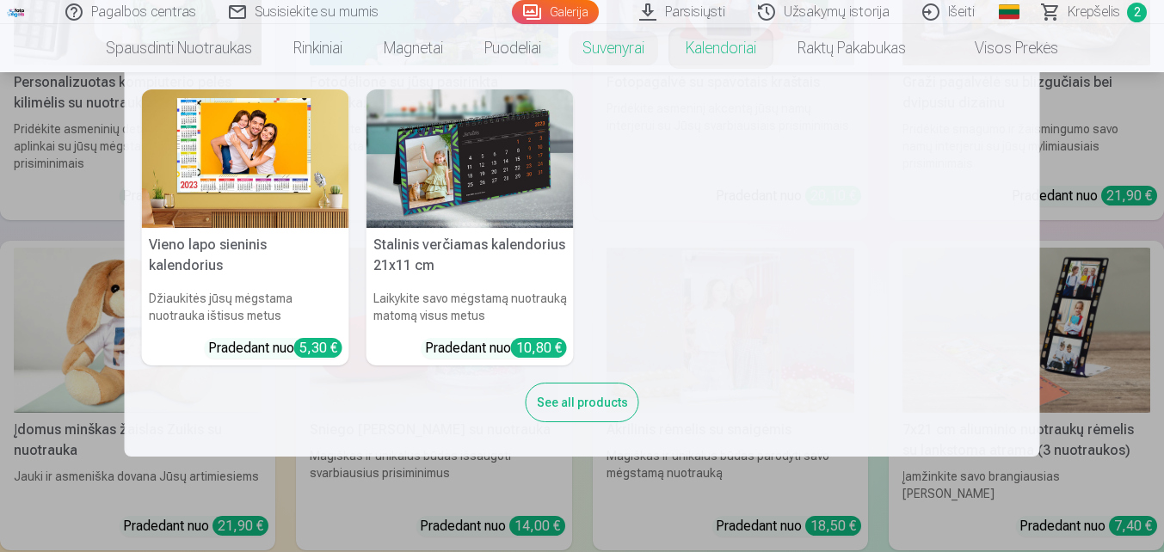
click at [734, 47] on link "Kalendoriai" at bounding box center [721, 48] width 112 height 48
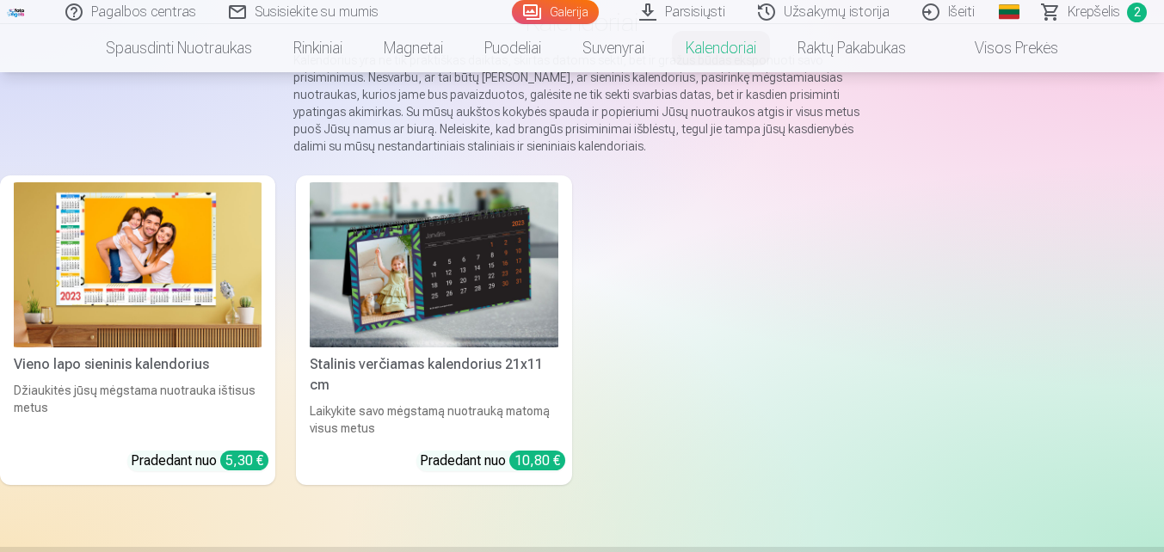
scroll to position [172, 0]
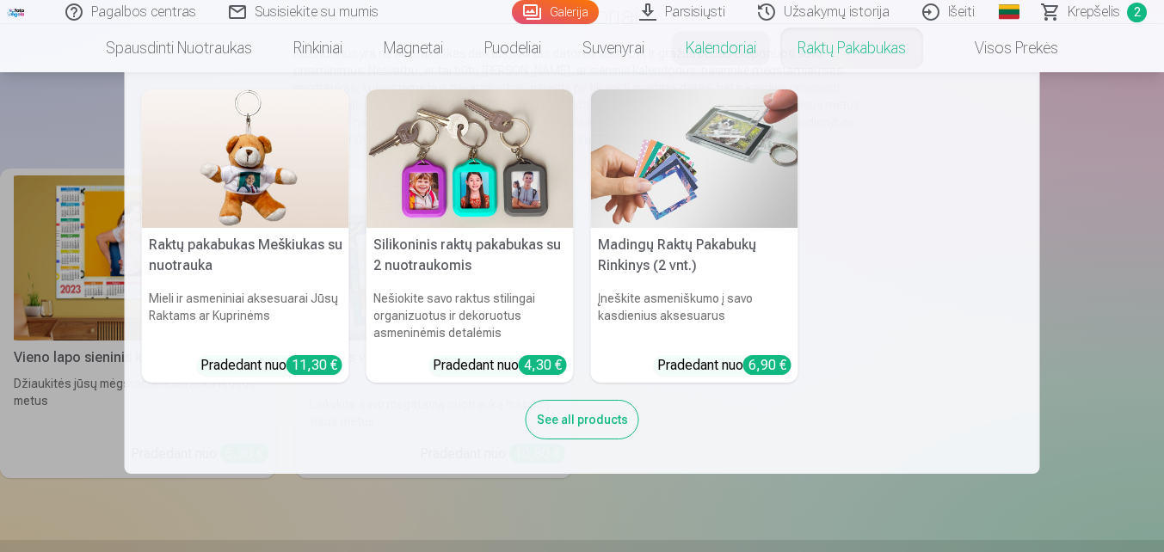
click at [858, 54] on link "Raktų pakabukas" at bounding box center [852, 48] width 150 height 48
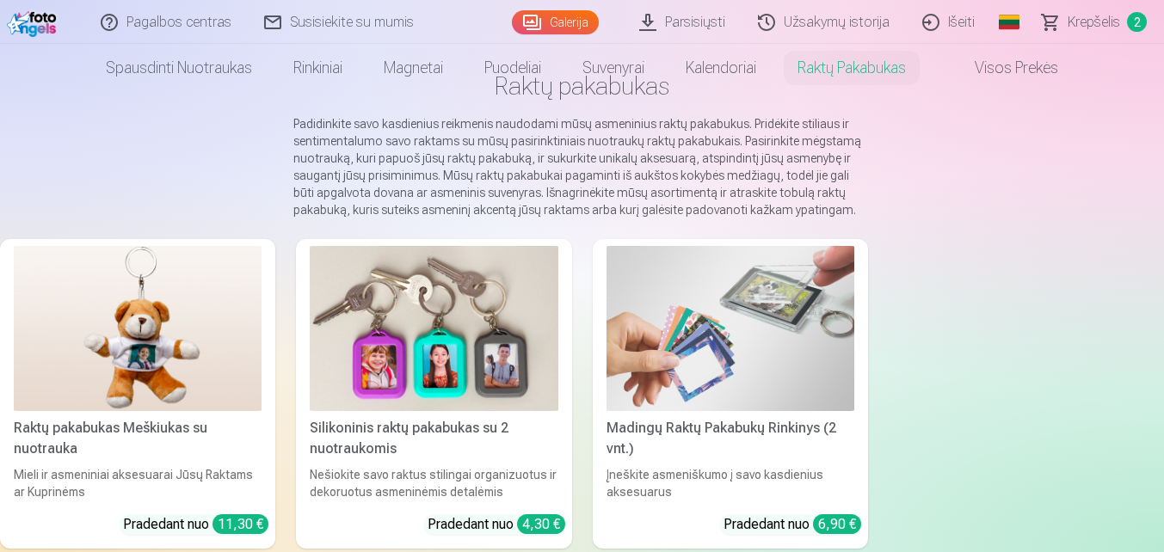
scroll to position [258, 0]
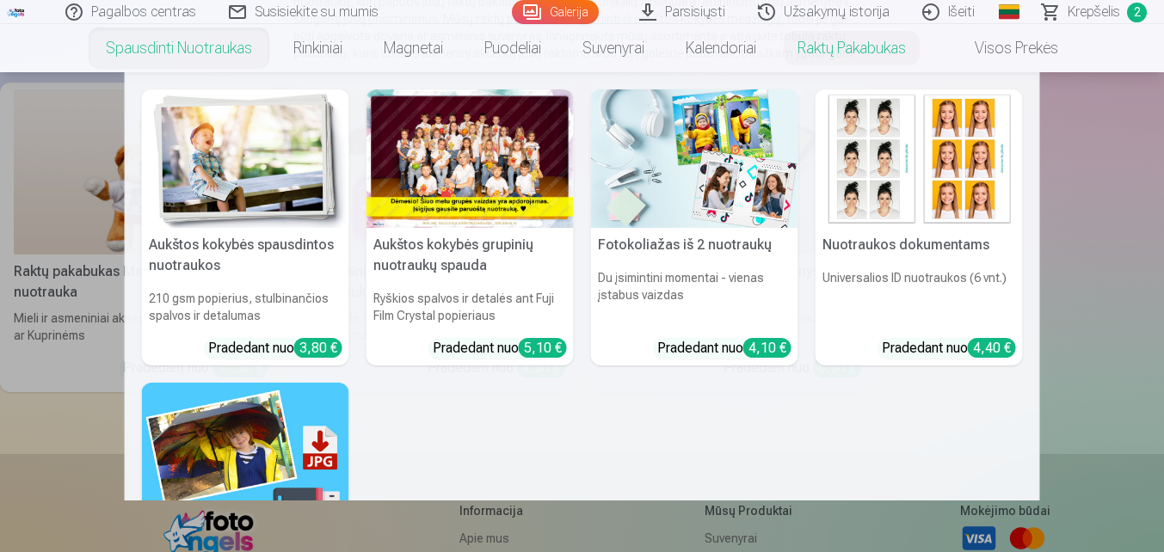
click at [199, 55] on link "Spausdinti nuotraukas" at bounding box center [178, 48] width 187 height 48
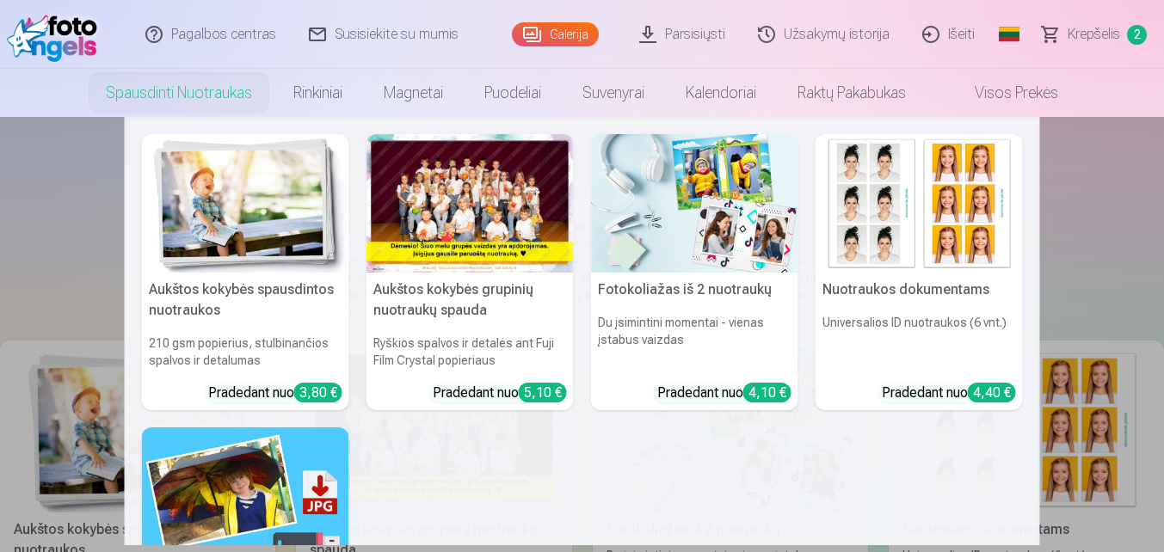
click at [541, 391] on div "5,10 €" at bounding box center [543, 393] width 48 height 20
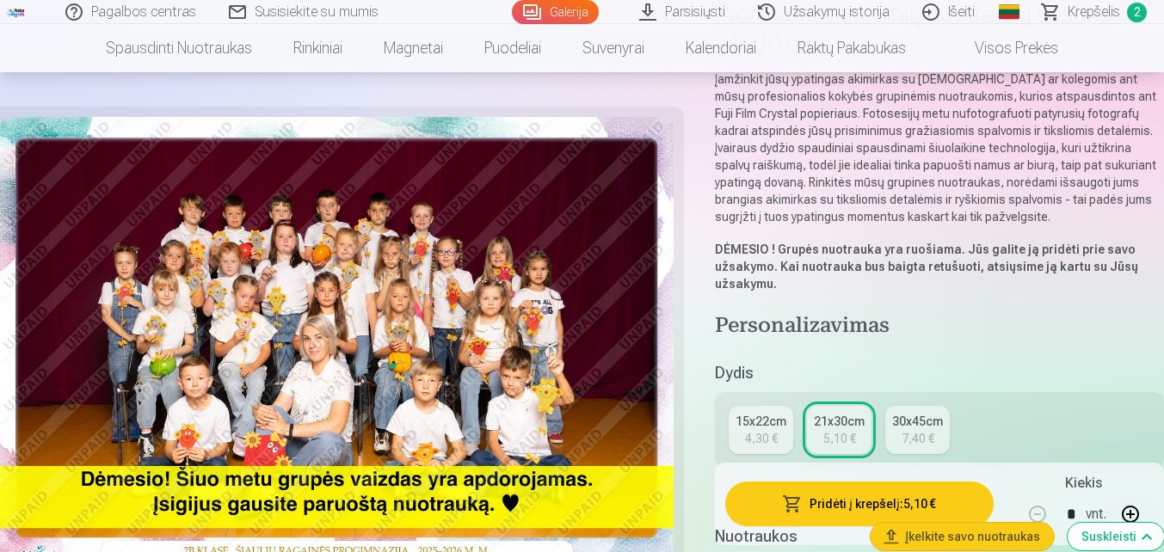
scroll to position [172, 0]
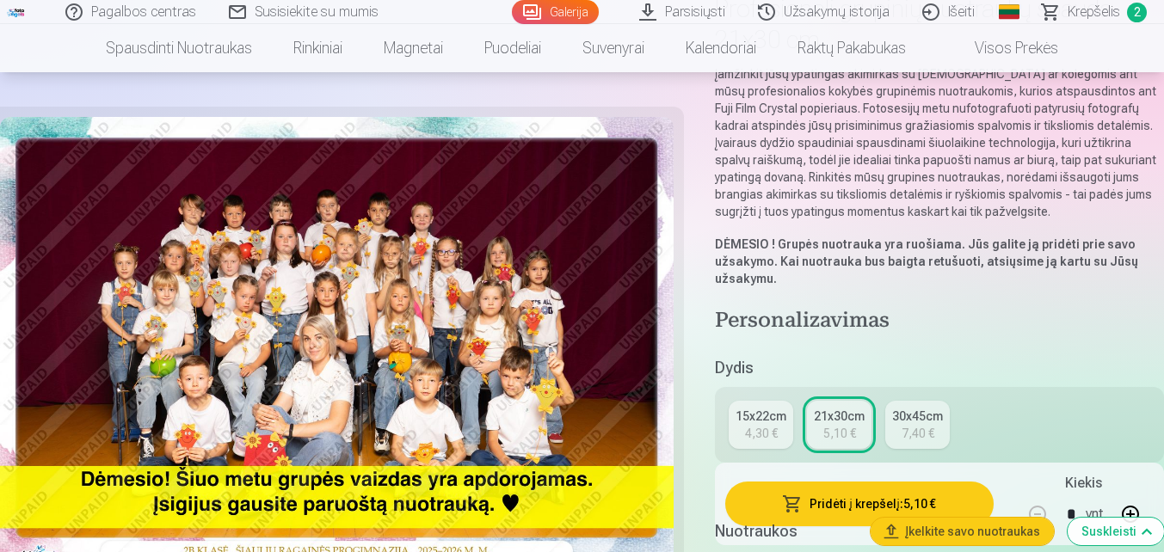
click at [762, 415] on div "15x22cm" at bounding box center [760, 416] width 51 height 17
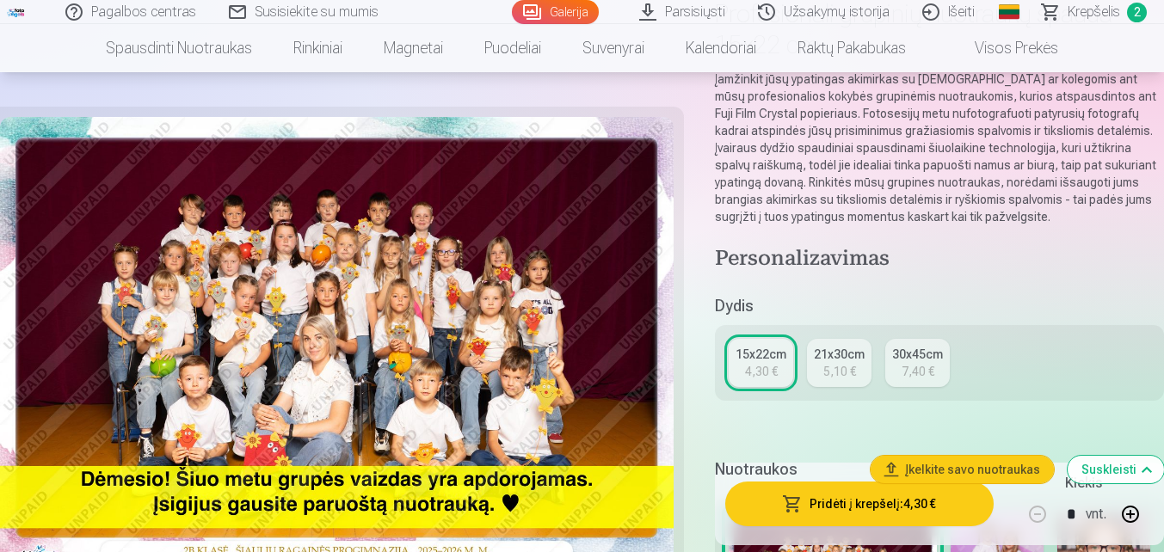
scroll to position [172, 0]
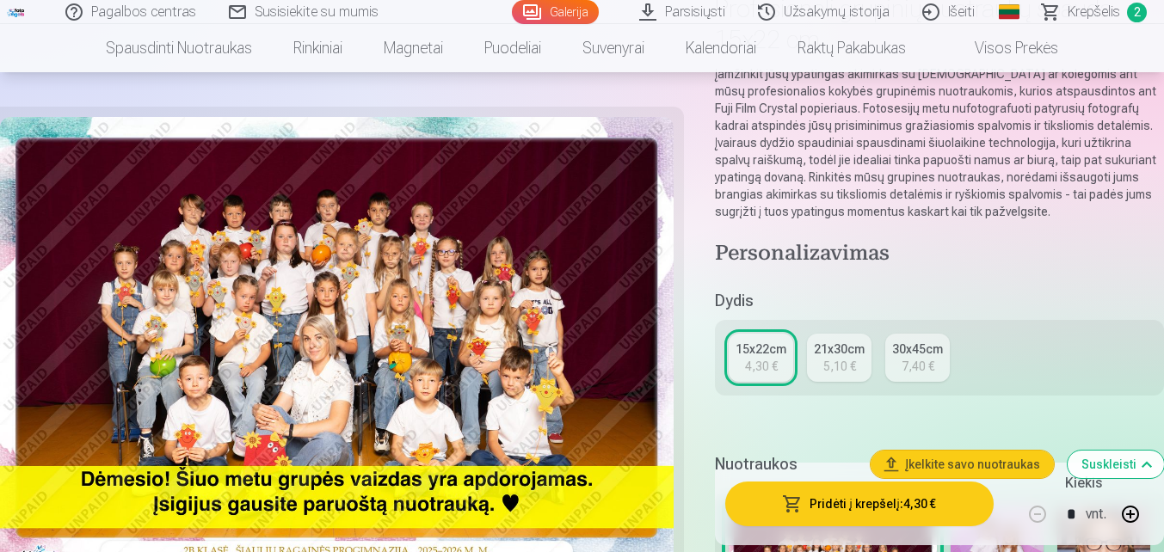
click at [880, 501] on button "Pridėti į krepšelį : 4,30 €" at bounding box center [859, 504] width 268 height 45
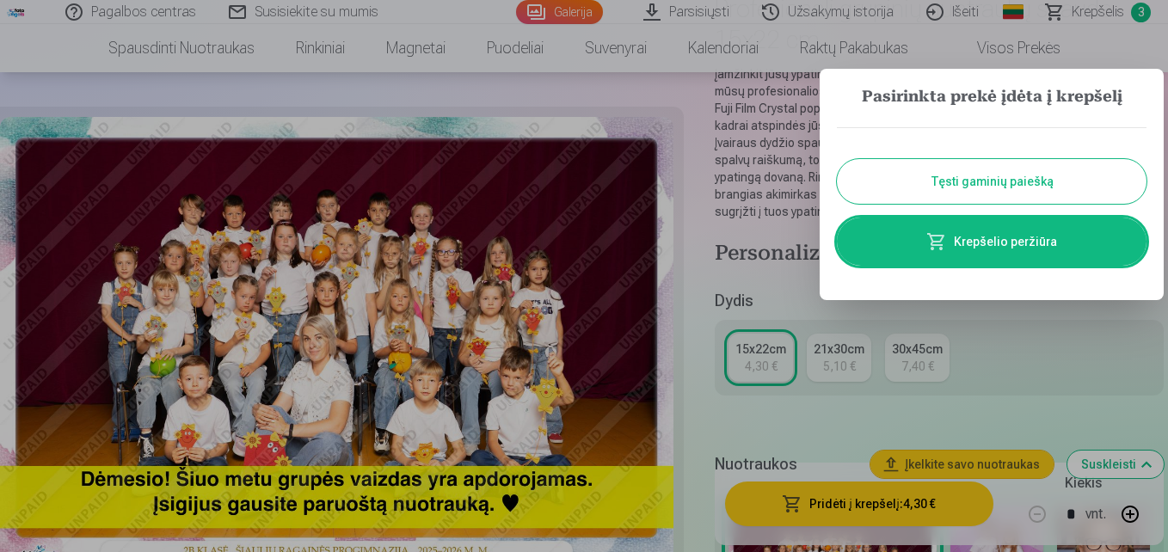
click at [987, 184] on button "Tęsti gaminių paiešką" at bounding box center [992, 181] width 310 height 45
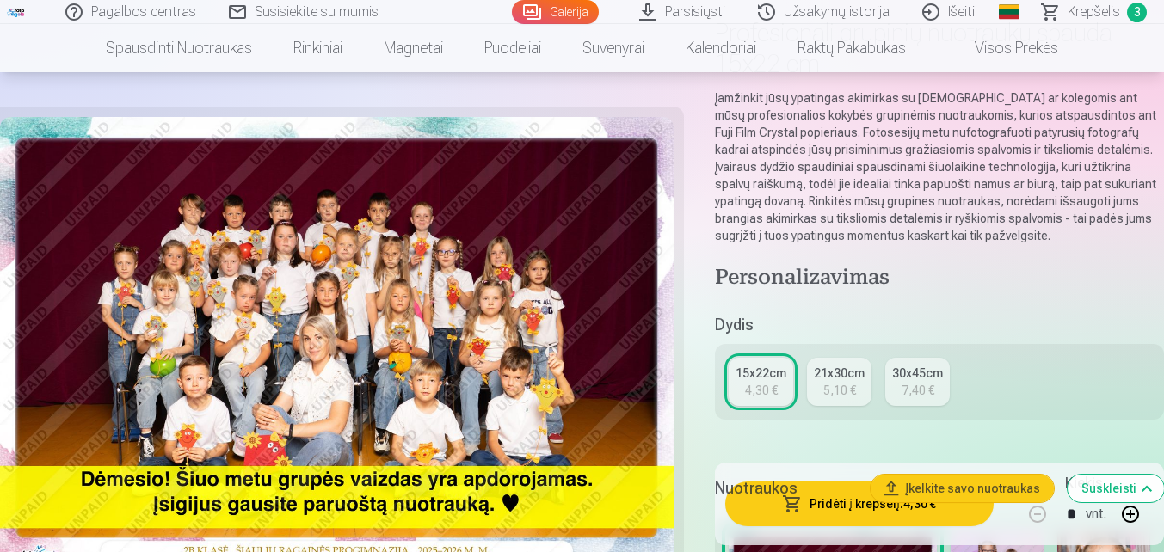
scroll to position [0, 0]
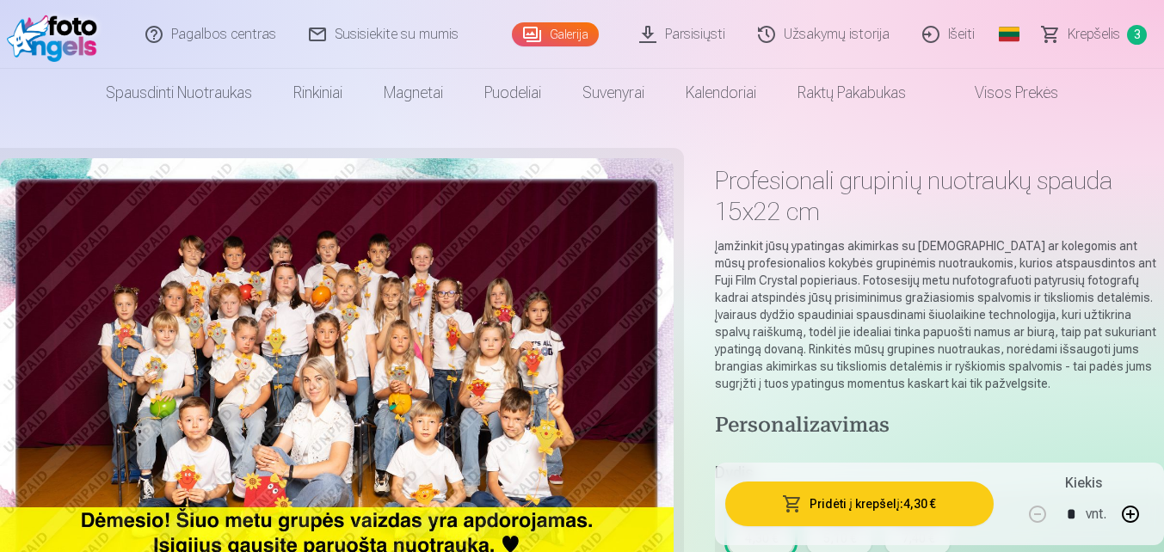
click at [579, 33] on link "Galerija" at bounding box center [555, 34] width 87 height 24
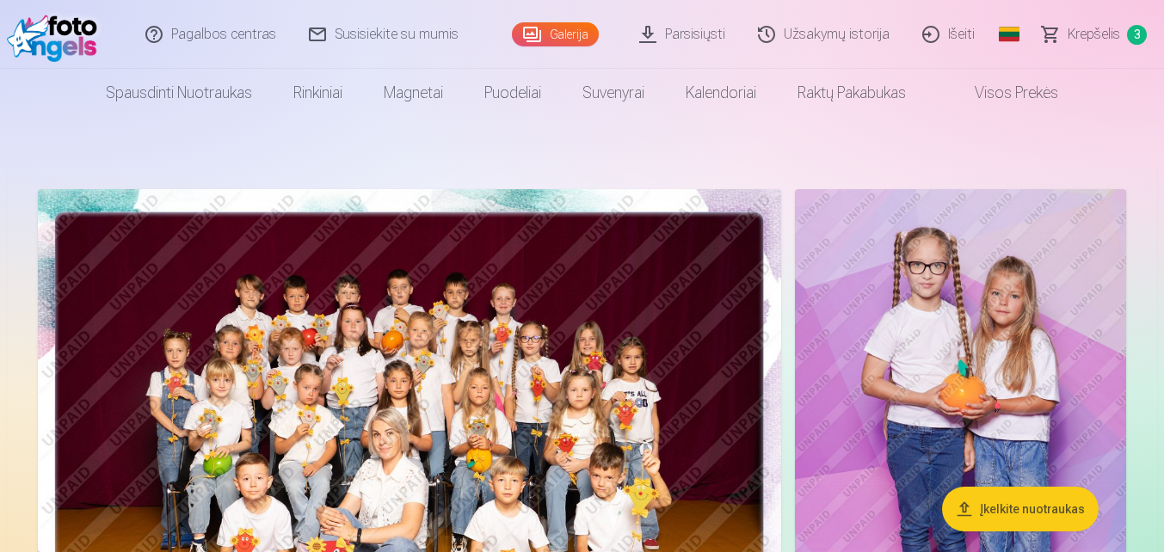
click at [363, 267] on img at bounding box center [409, 437] width 743 height 496
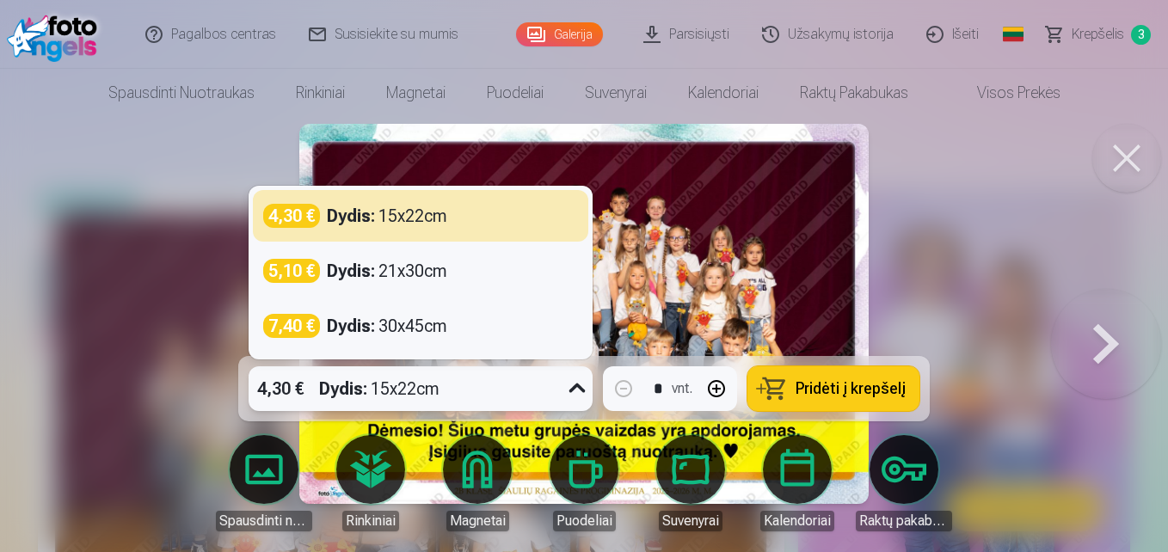
click at [568, 389] on icon at bounding box center [577, 389] width 28 height 28
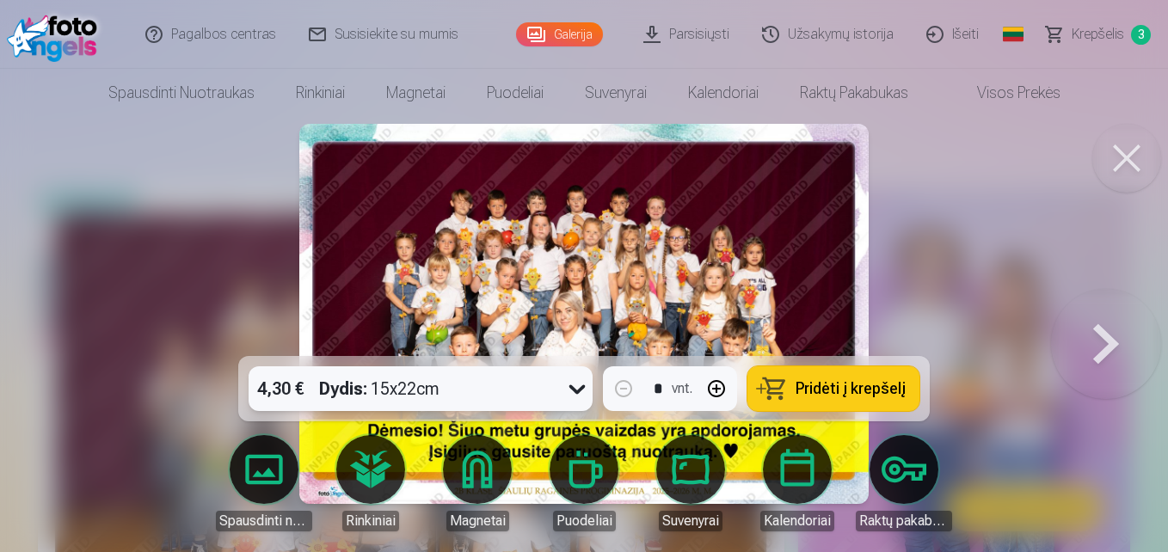
click at [1124, 158] on button at bounding box center [1126, 158] width 69 height 69
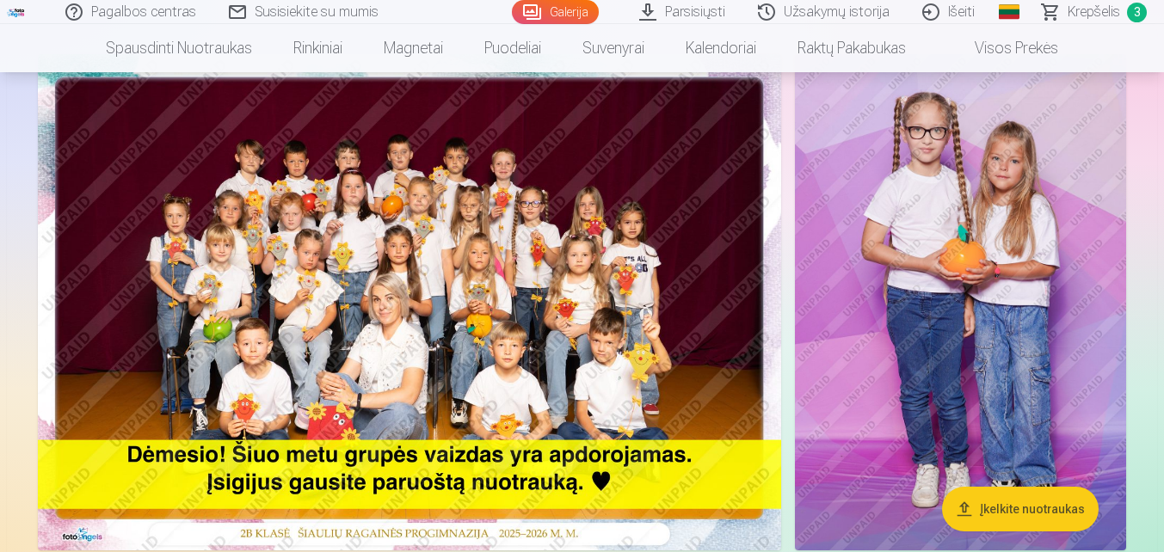
scroll to position [172, 0]
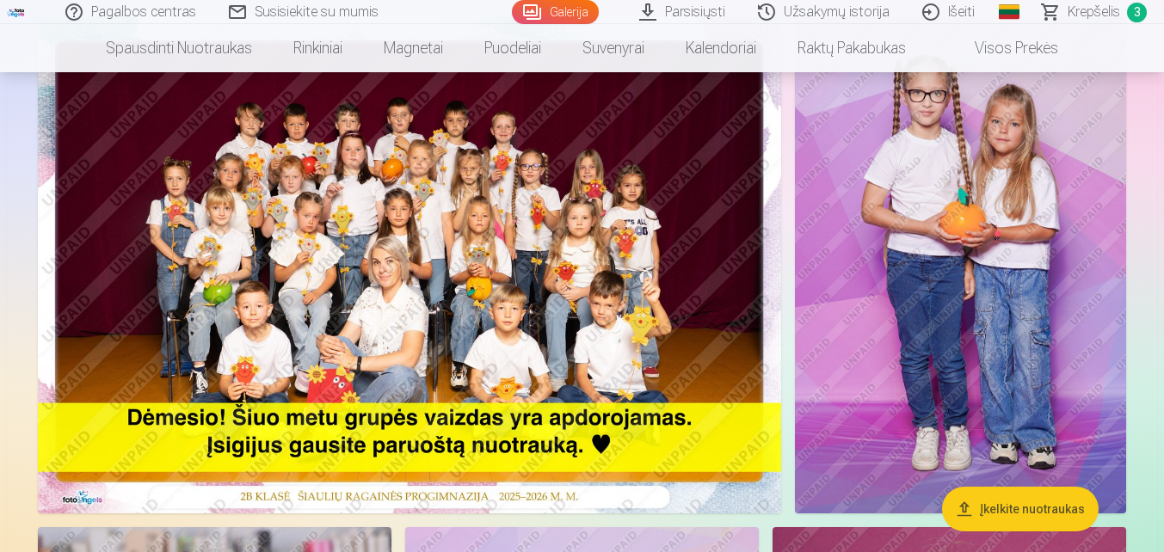
click at [995, 238] on img at bounding box center [960, 265] width 331 height 496
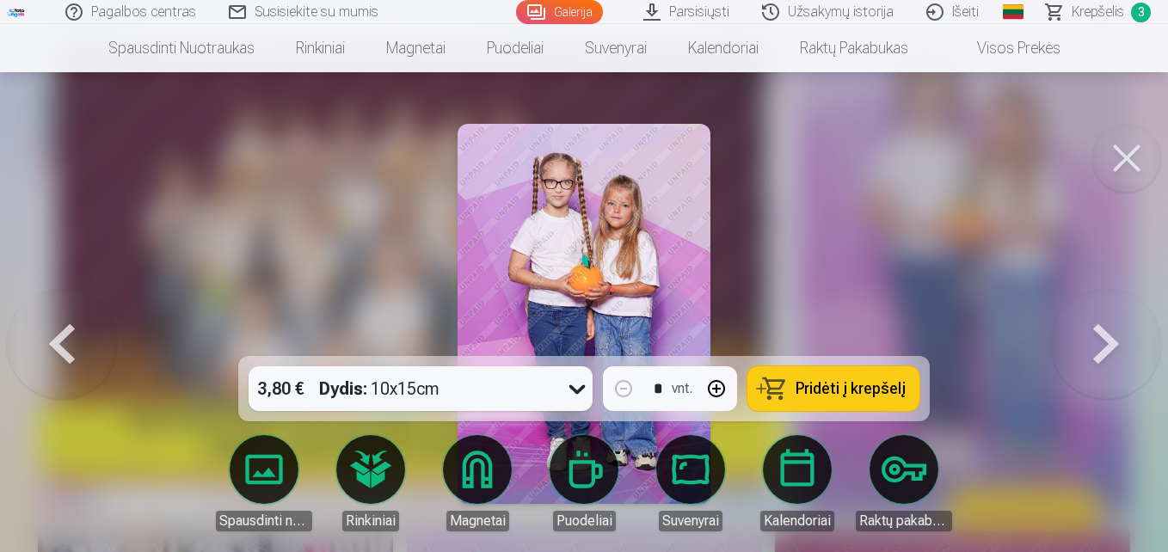
click at [1120, 161] on button at bounding box center [1126, 158] width 69 height 69
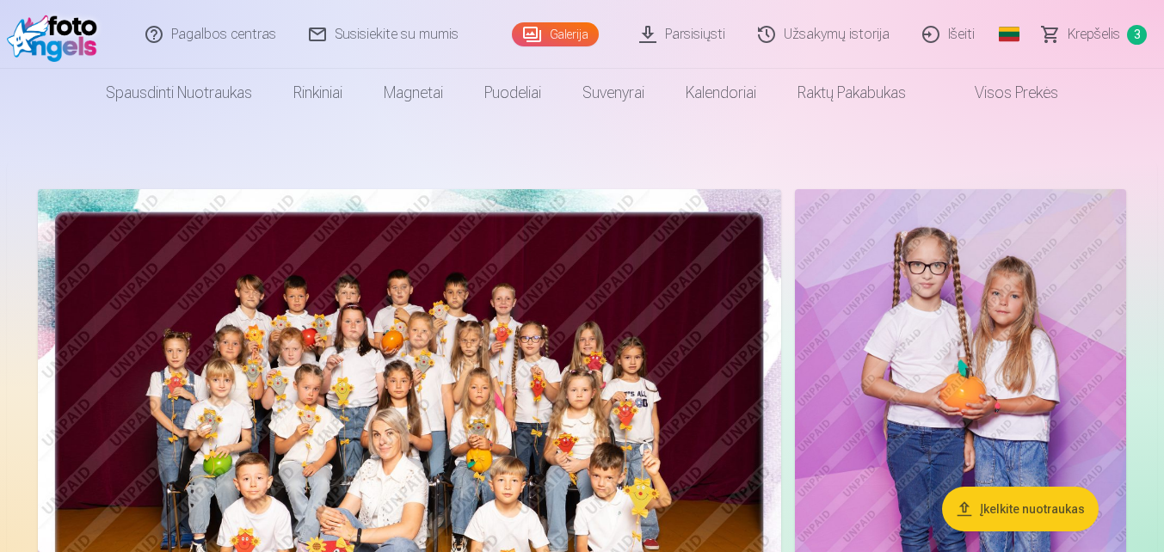
click at [863, 39] on link "Užsakymų istorija" at bounding box center [824, 34] width 164 height 69
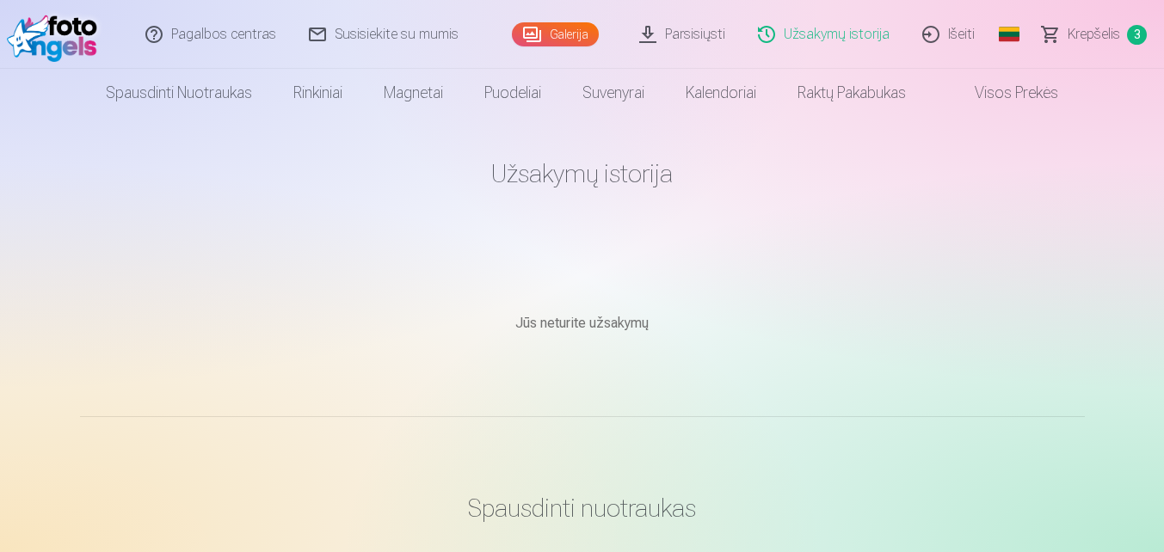
click at [716, 38] on link "Parsisiųsti" at bounding box center [682, 34] width 119 height 69
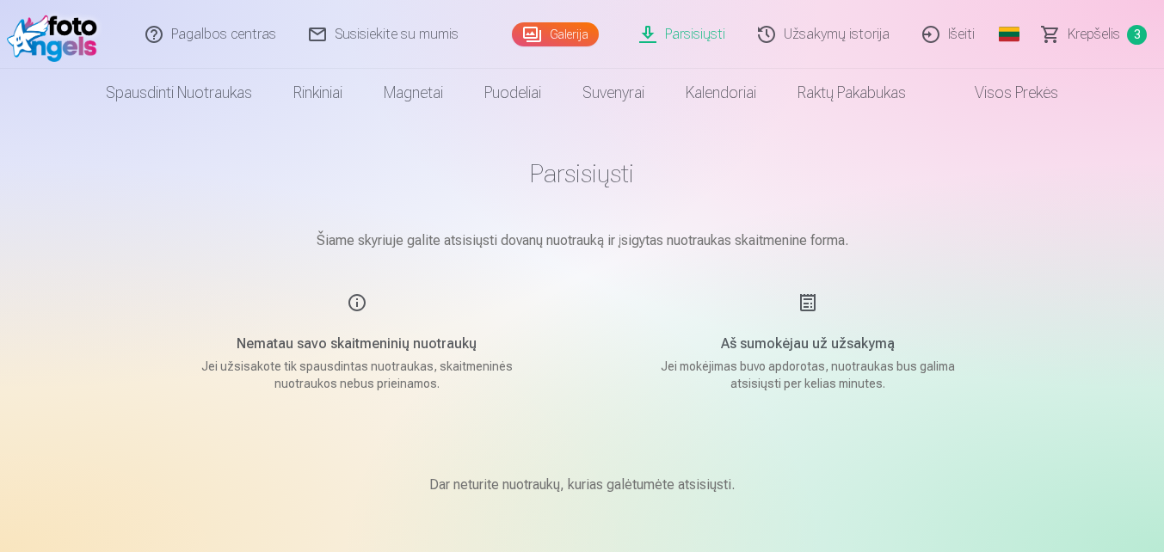
click at [1097, 19] on link "Krepšelis 3" at bounding box center [1095, 34] width 138 height 69
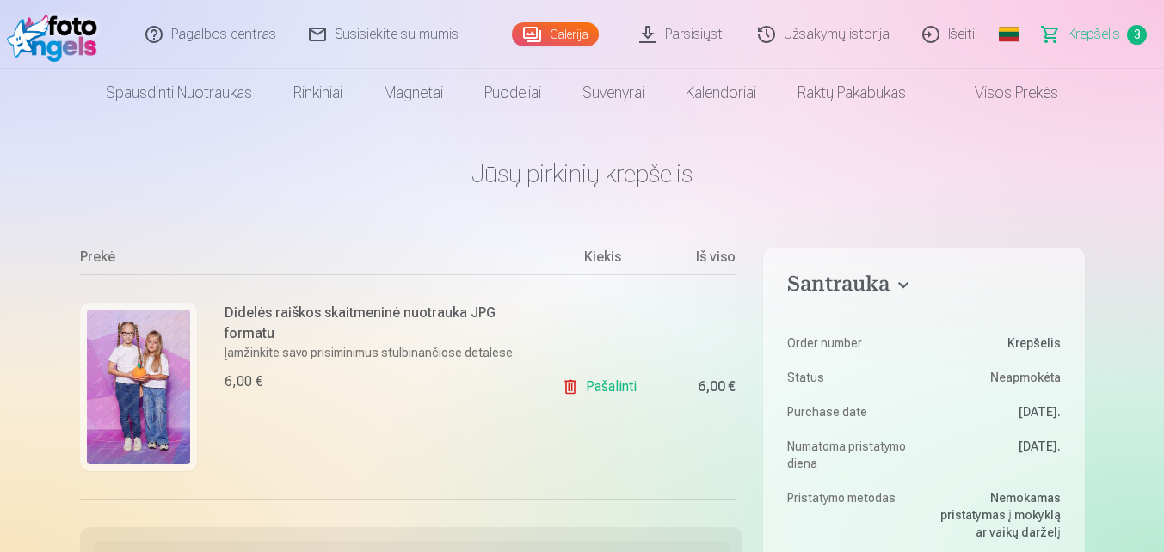
scroll to position [147, 0]
click at [575, 394] on link "Pašalinti" at bounding box center [603, 389] width 82 height 34
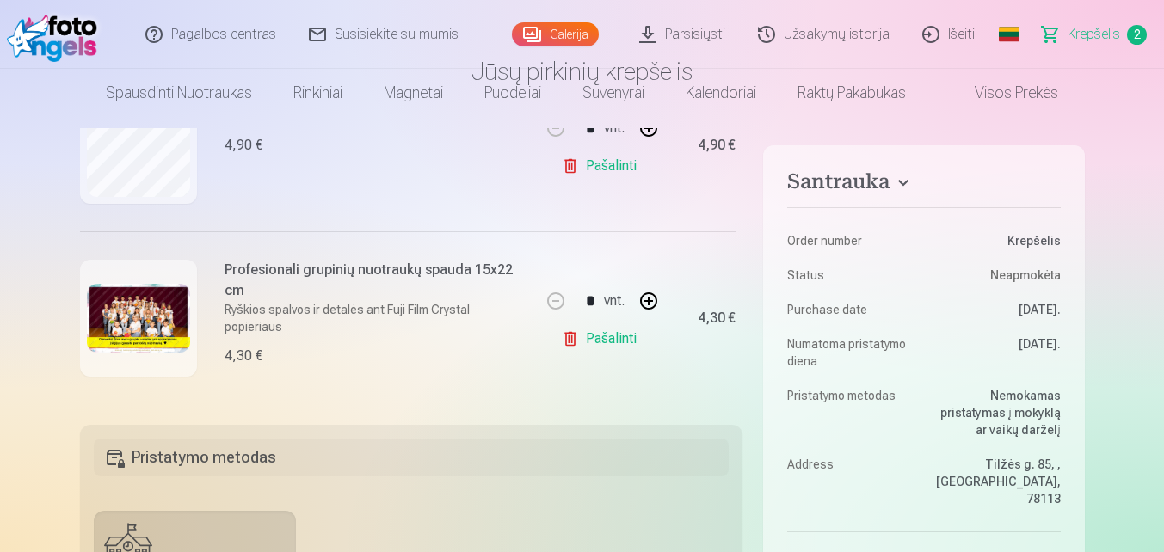
scroll to position [0, 0]
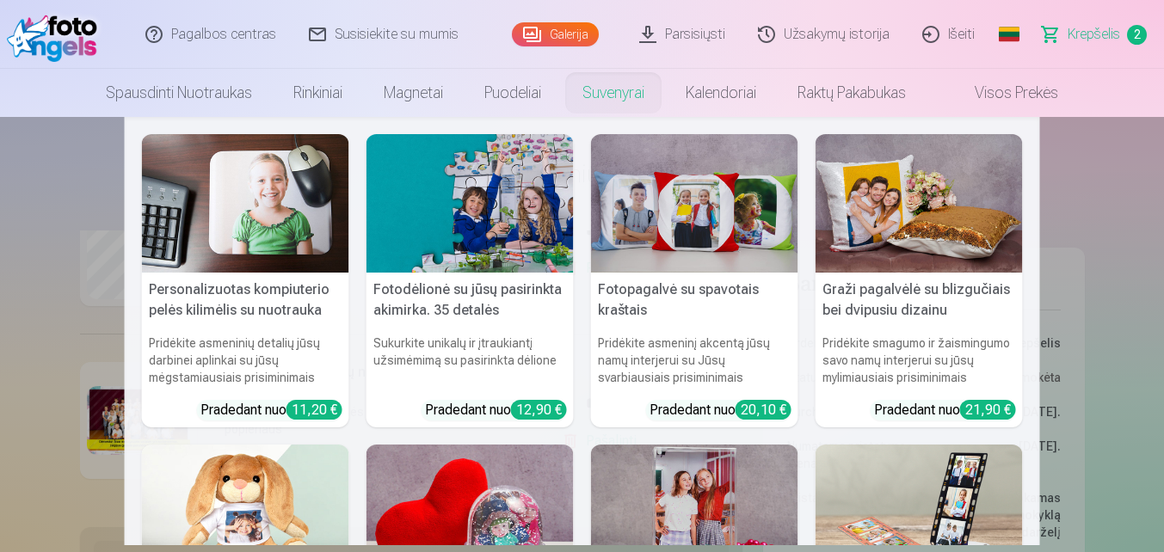
click at [625, 83] on link "Suvenyrai" at bounding box center [613, 93] width 103 height 48
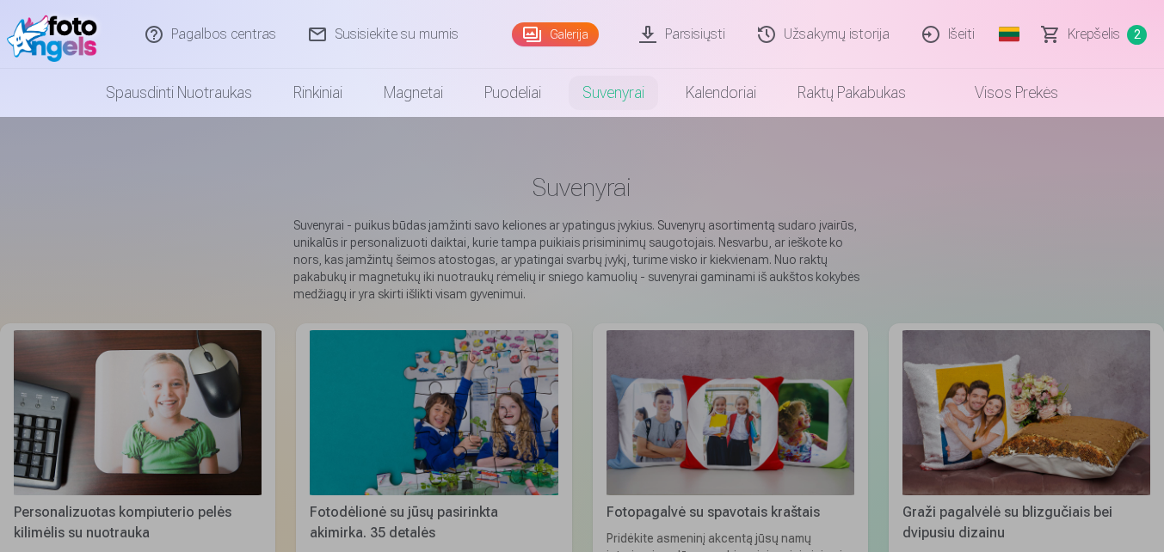
click at [273, 92] on link "Rinkiniai" at bounding box center [318, 93] width 90 height 48
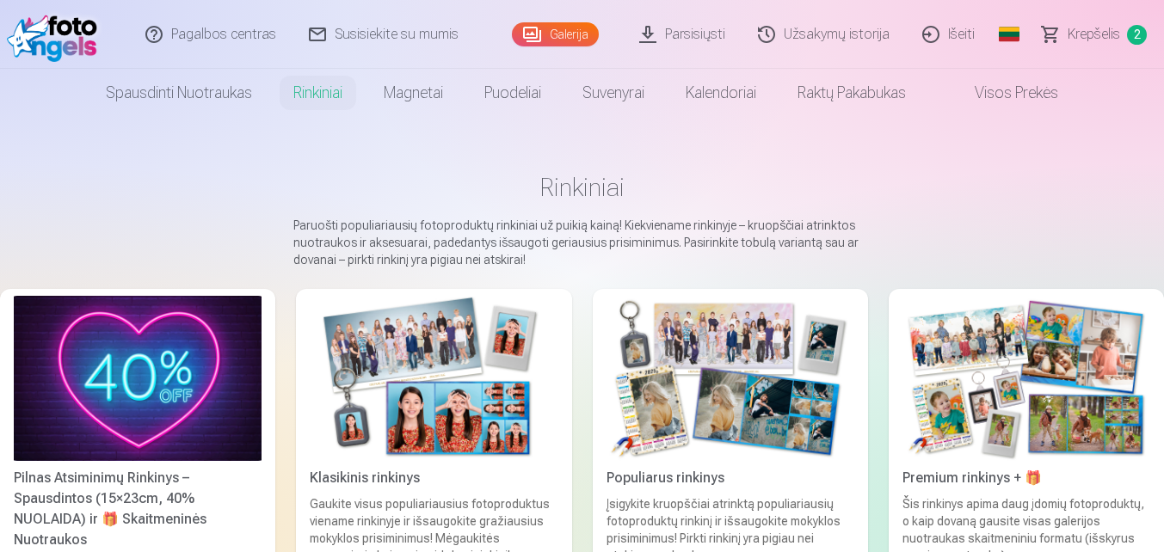
click at [321, 92] on link "Rinkiniai" at bounding box center [318, 93] width 90 height 48
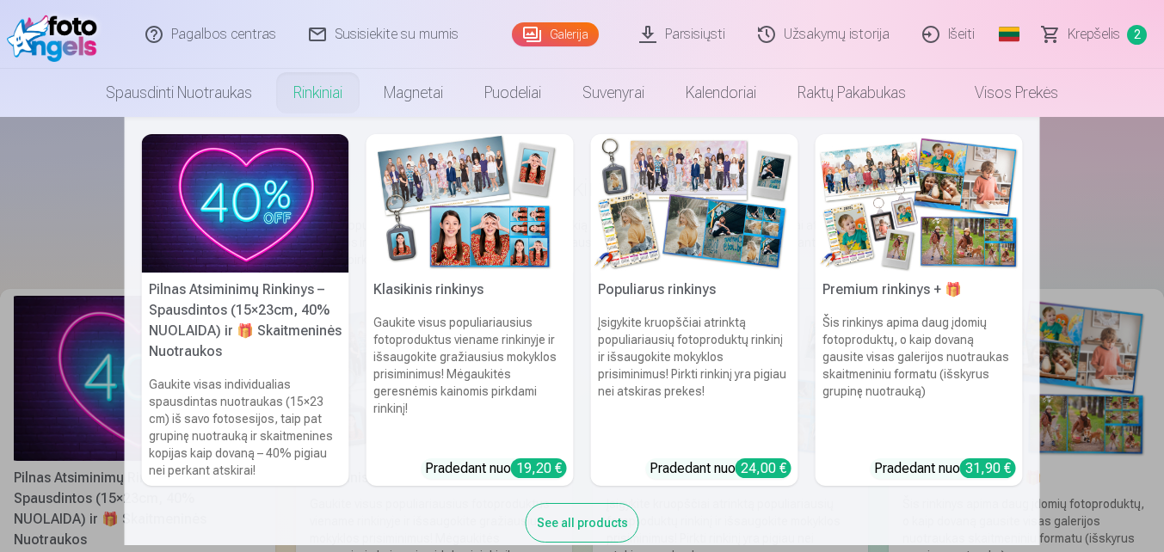
click at [772, 470] on div "24,00 €" at bounding box center [763, 468] width 56 height 20
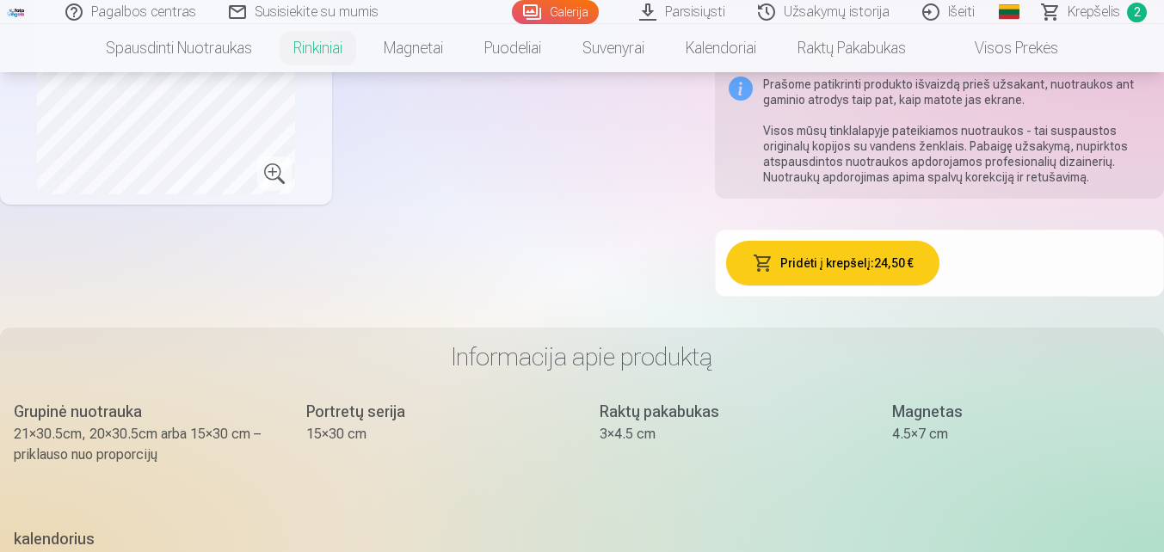
scroll to position [946, 0]
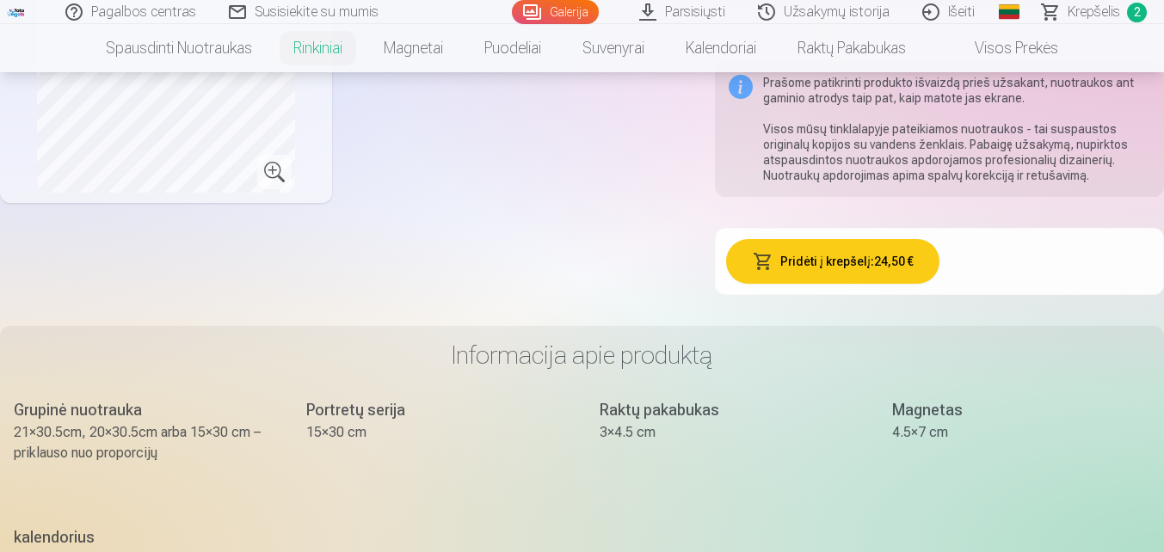
click at [851, 269] on button "Pridėti į krepšelį : 24,50 €" at bounding box center [832, 261] width 213 height 45
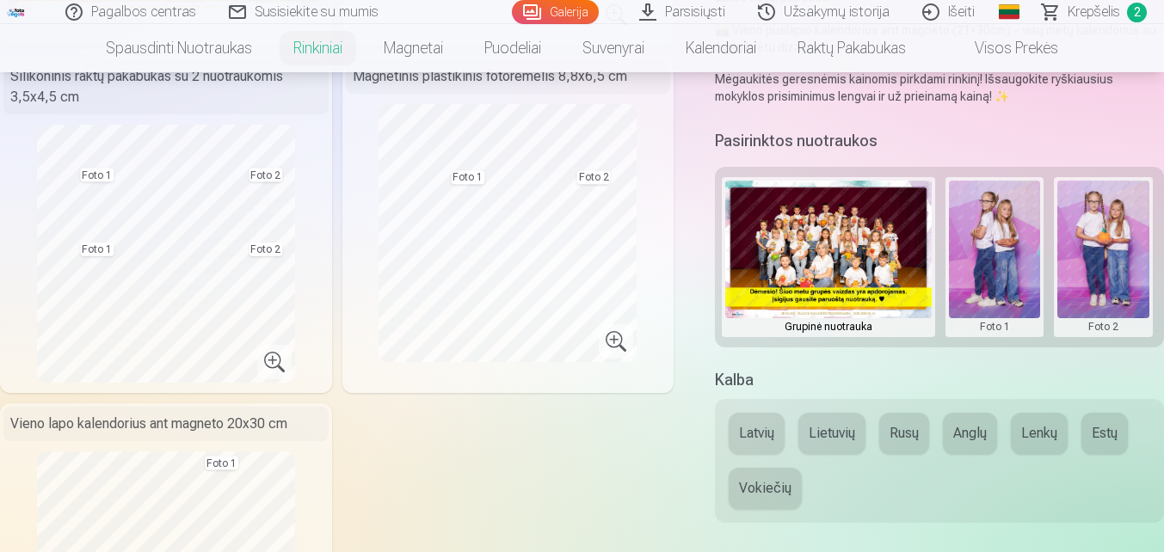
scroll to position [430, 0]
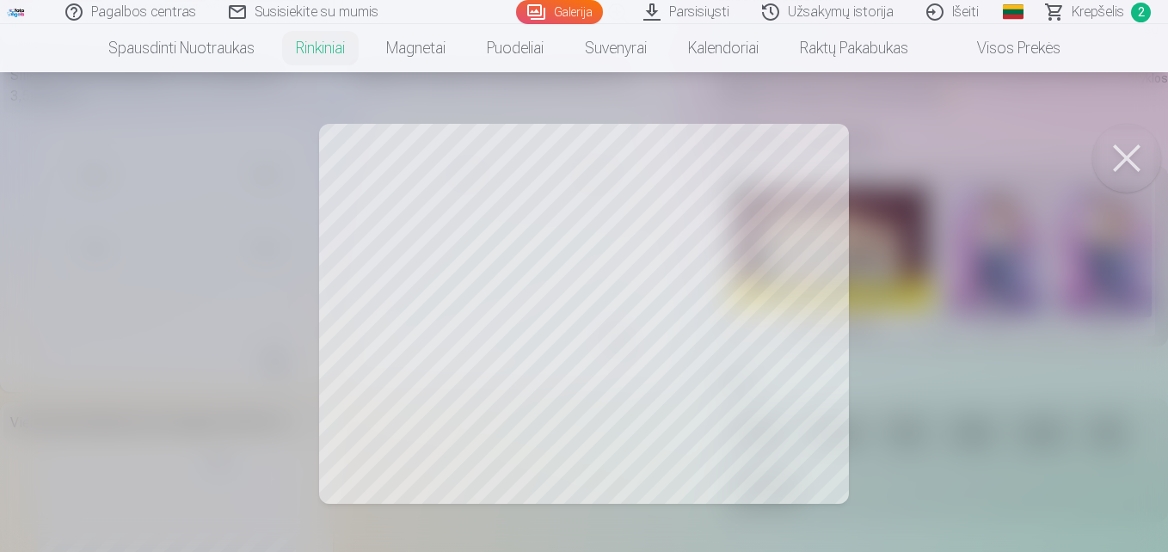
click at [1136, 158] on button at bounding box center [1126, 158] width 69 height 69
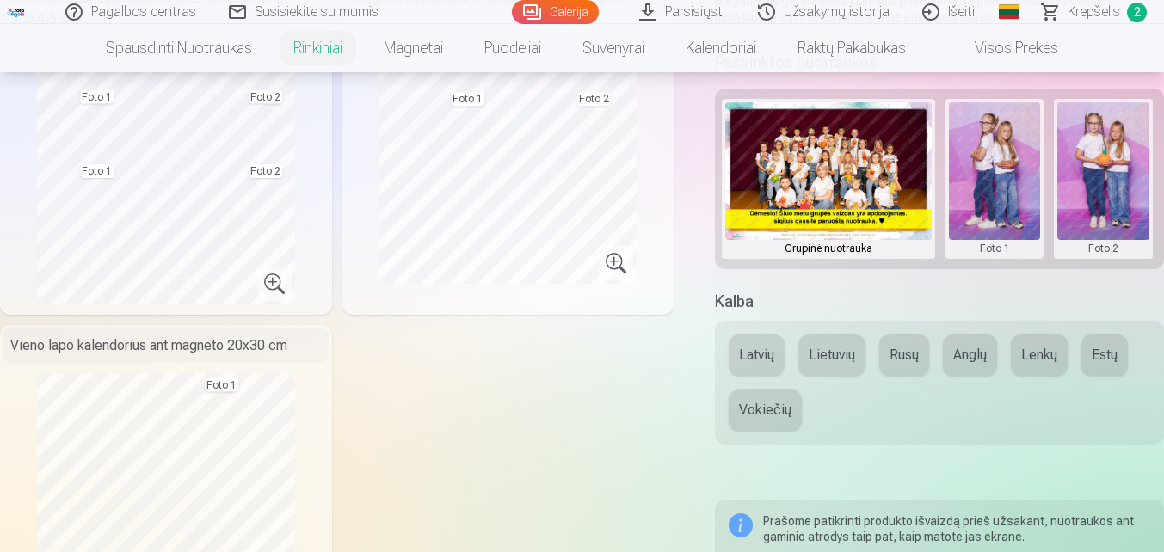
scroll to position [602, 0]
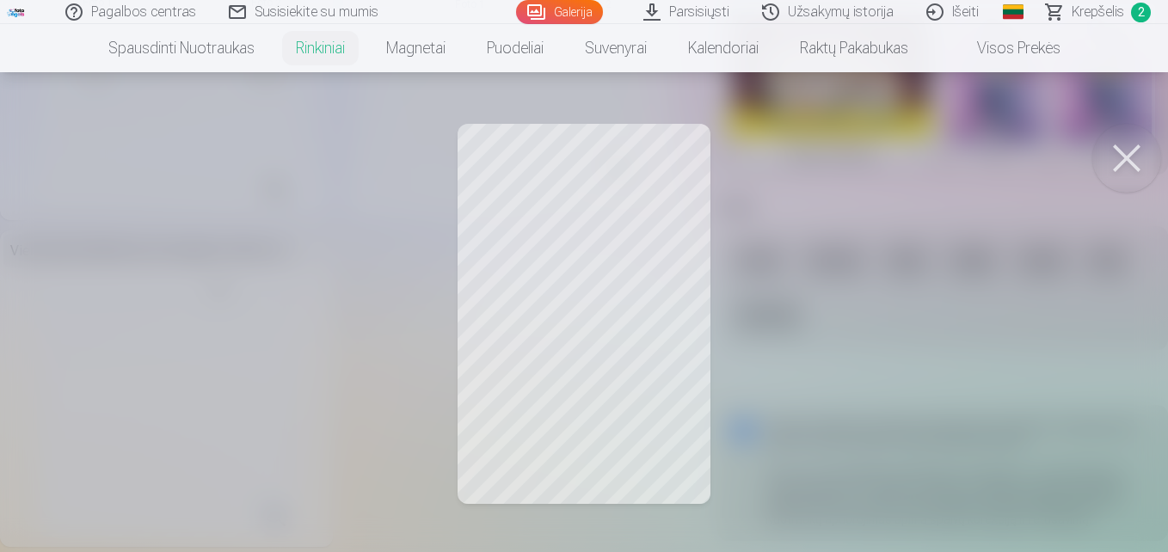
click at [600, 267] on div at bounding box center [584, 276] width 1168 height 552
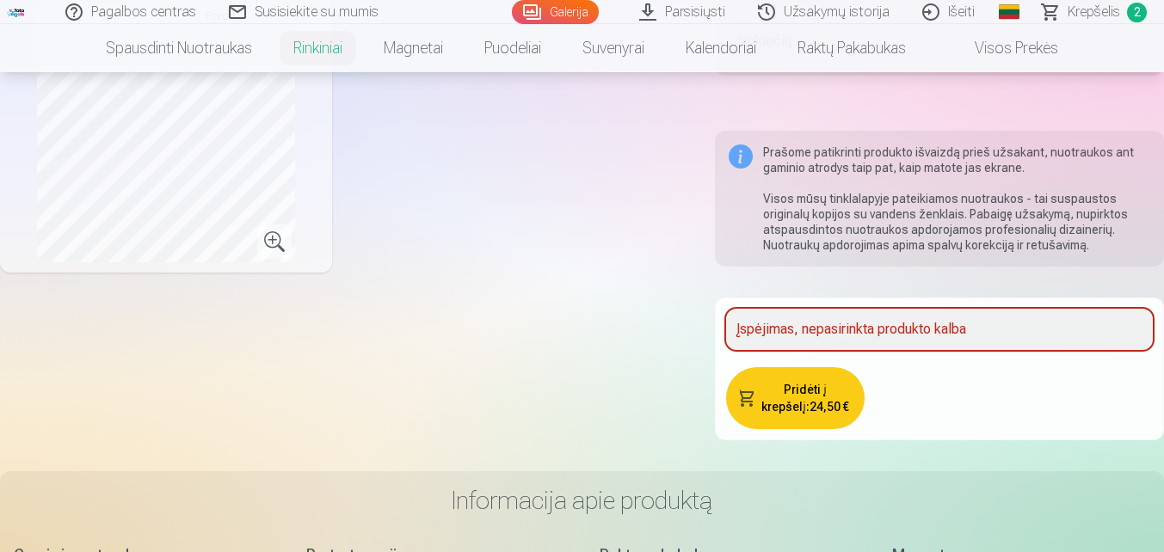
scroll to position [688, 0]
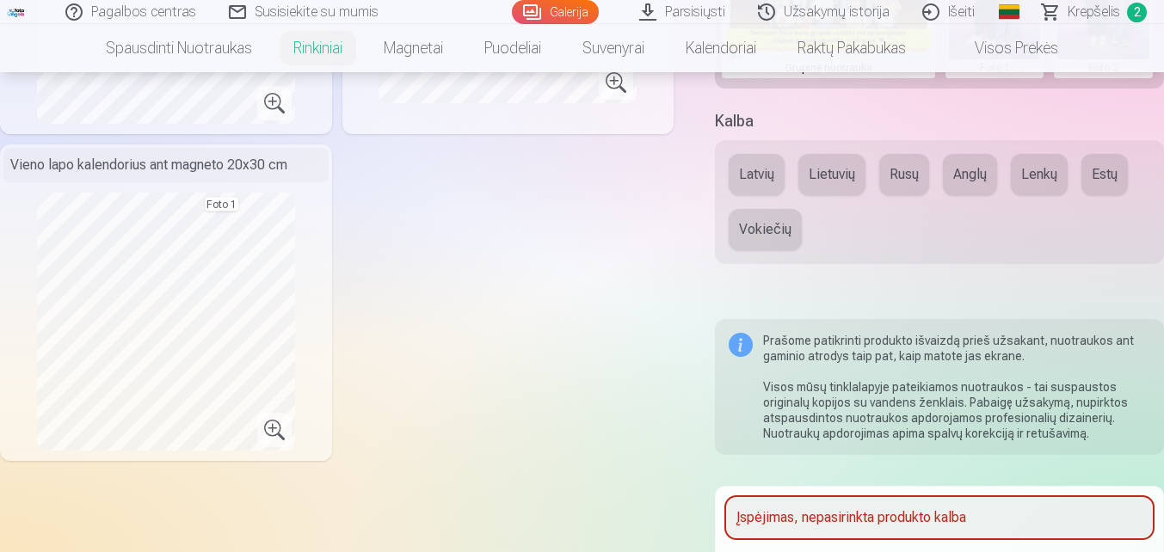
click at [840, 166] on button "Lietuvių" at bounding box center [831, 174] width 67 height 41
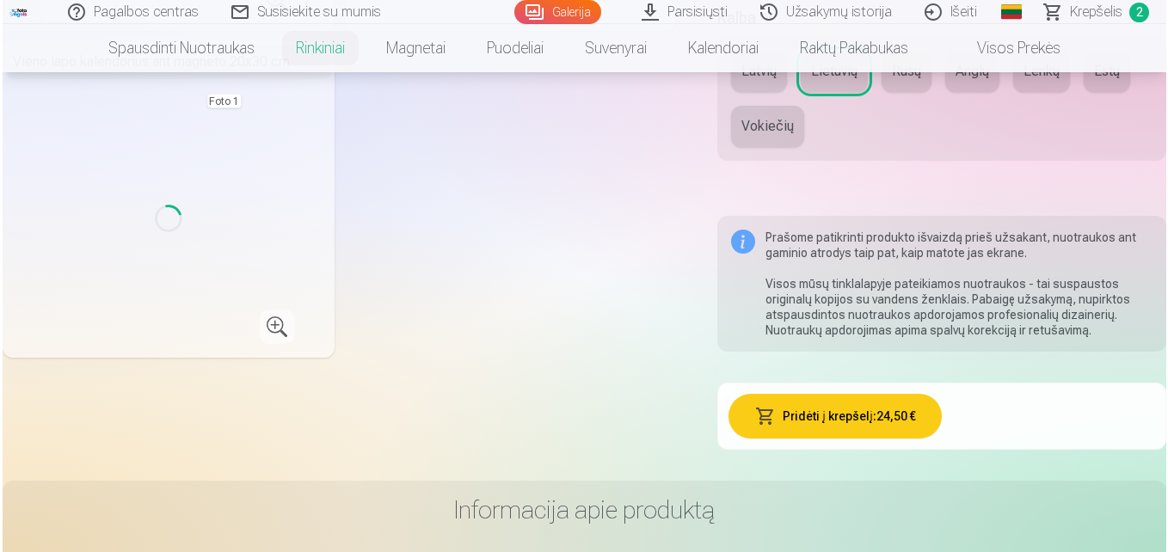
scroll to position [946, 0]
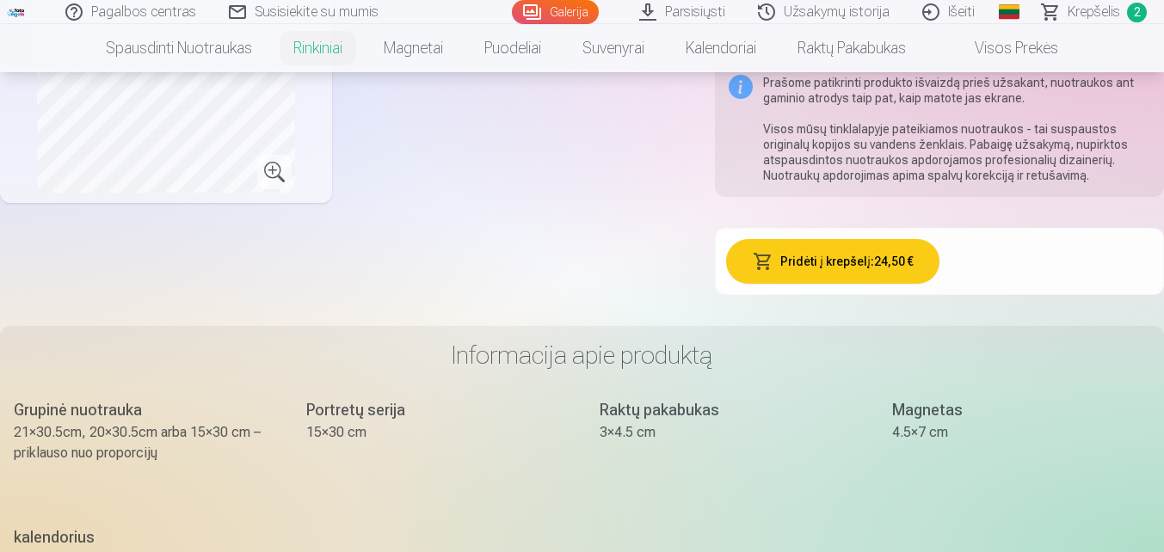
click at [783, 253] on button "Pridėti į krepšelį : 24,50 €" at bounding box center [832, 261] width 213 height 45
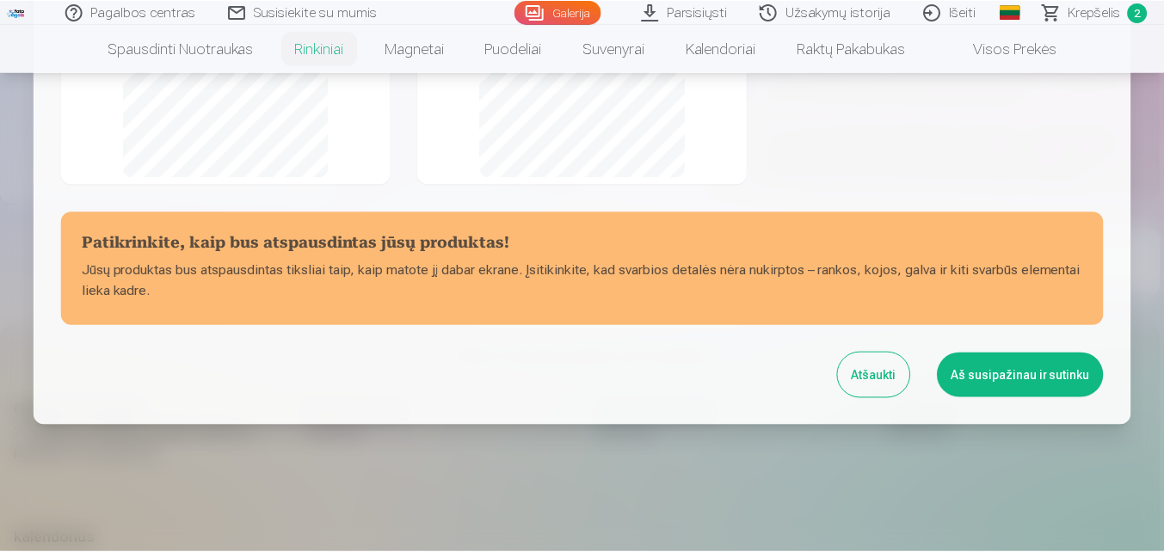
scroll to position [440, 0]
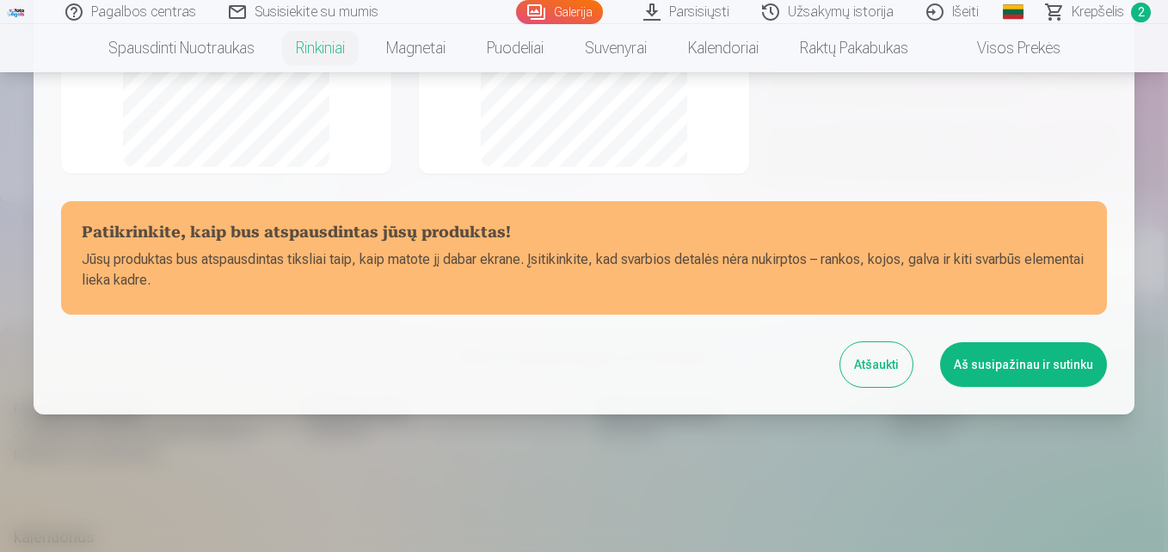
click at [1017, 373] on button "Aš susipažinau ir sutinku" at bounding box center [1023, 364] width 167 height 45
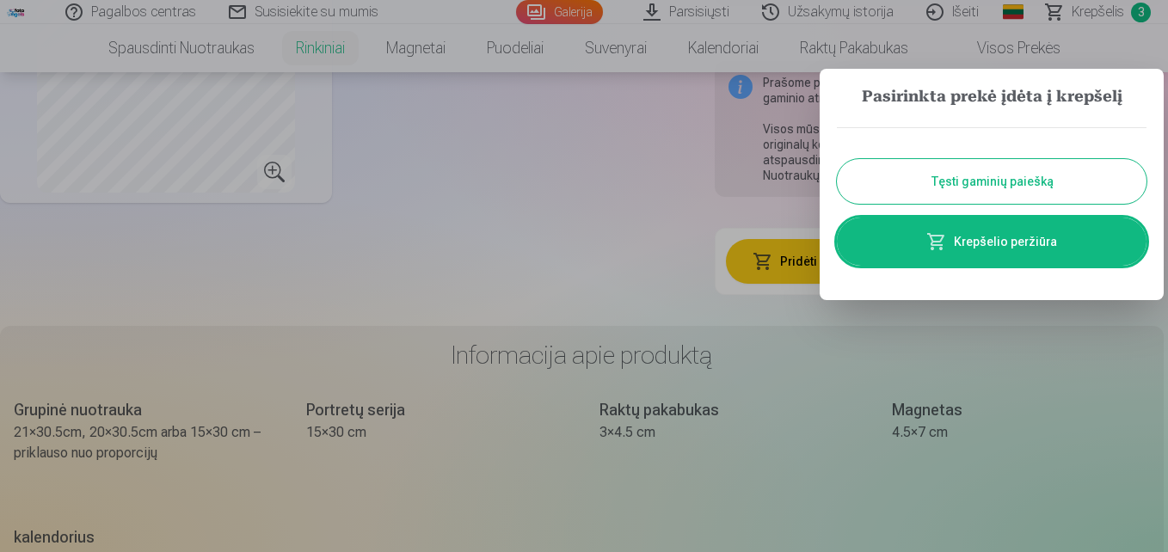
click at [1019, 190] on button "Tęsti gaminių paiešką" at bounding box center [992, 181] width 310 height 45
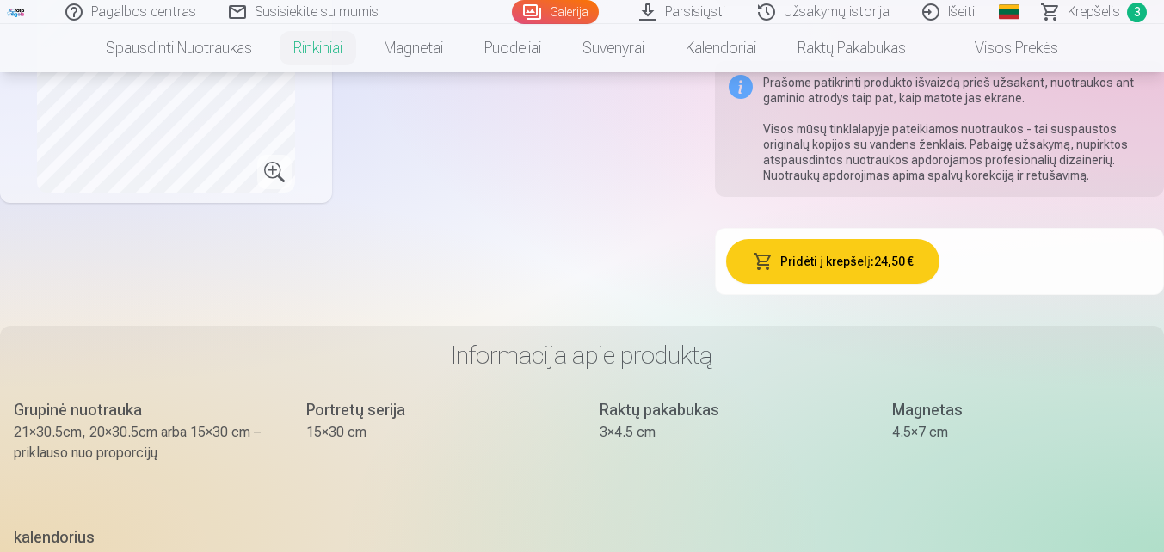
click at [1107, 16] on span "Krepšelis" at bounding box center [1093, 12] width 52 height 21
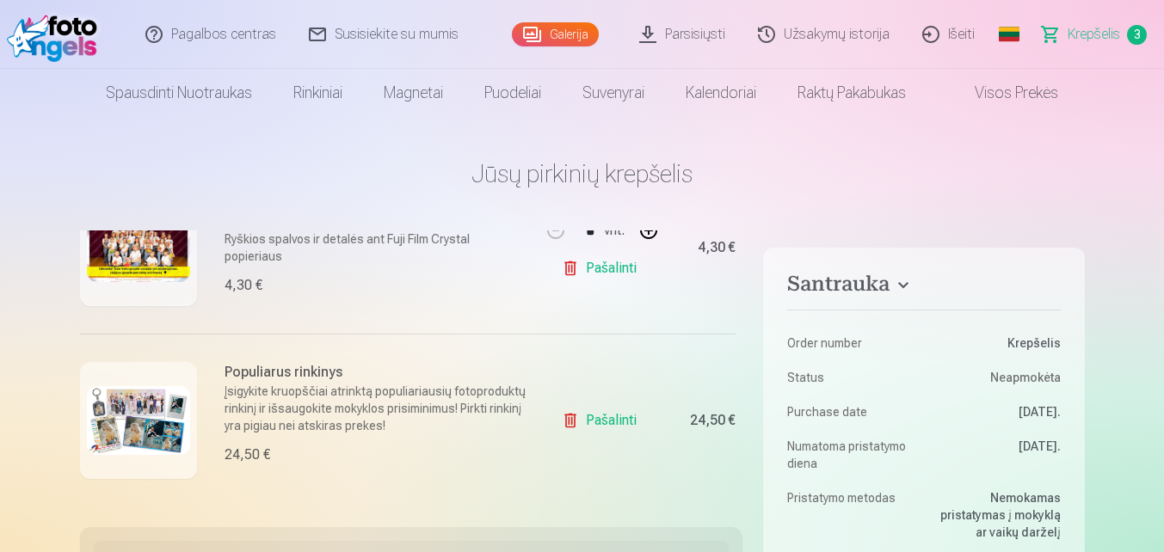
click at [595, 415] on link "Pašalinti" at bounding box center [603, 420] width 82 height 34
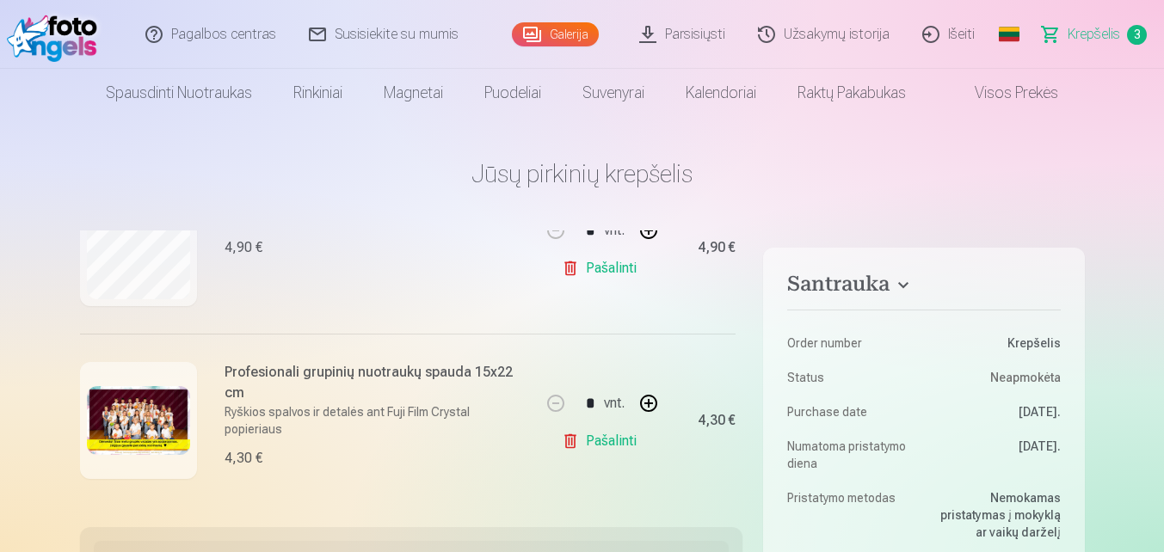
scroll to position [267, 0]
